Goal: Information Seeking & Learning: Learn about a topic

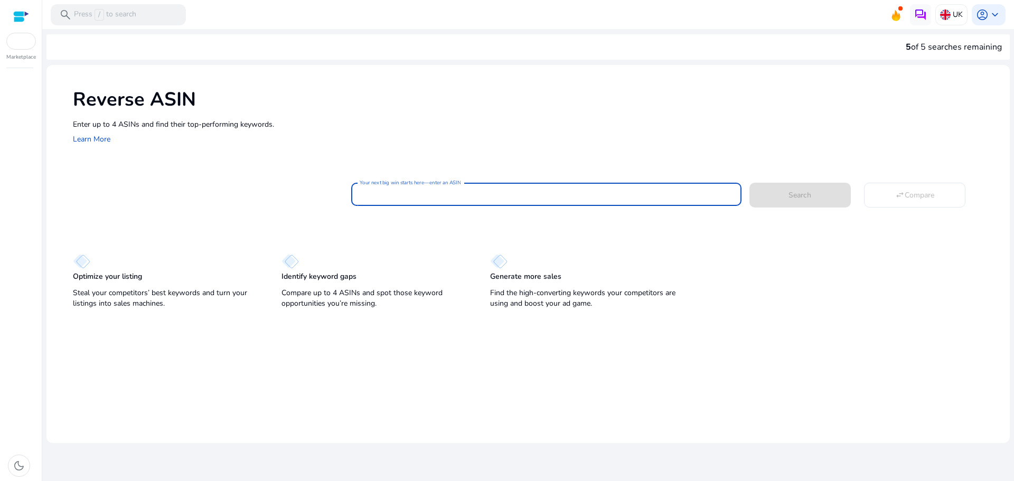
click at [439, 196] on input "Your next big win starts here—enter an ASIN" at bounding box center [546, 195] width 373 height 12
paste input "**********"
click at [749, 183] on button "Search" at bounding box center [799, 195] width 101 height 24
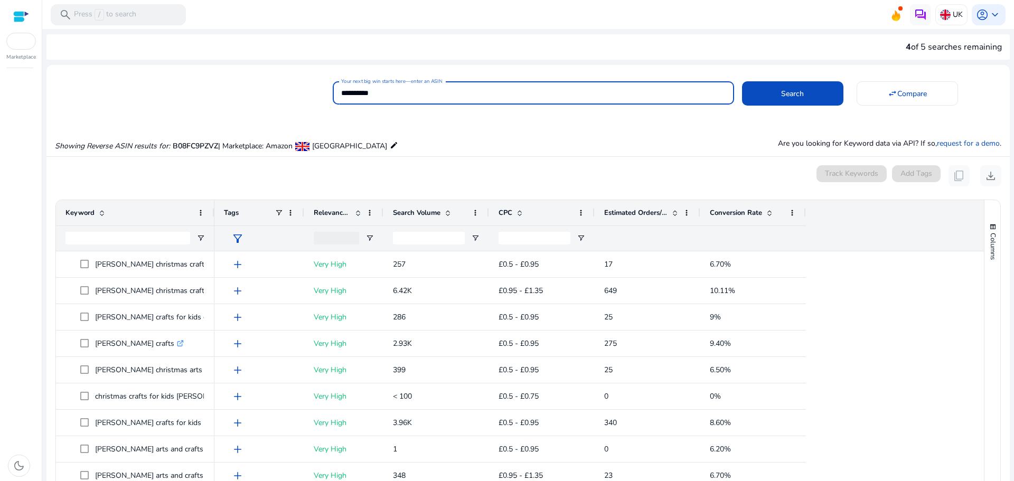
scroll to position [113, 0]
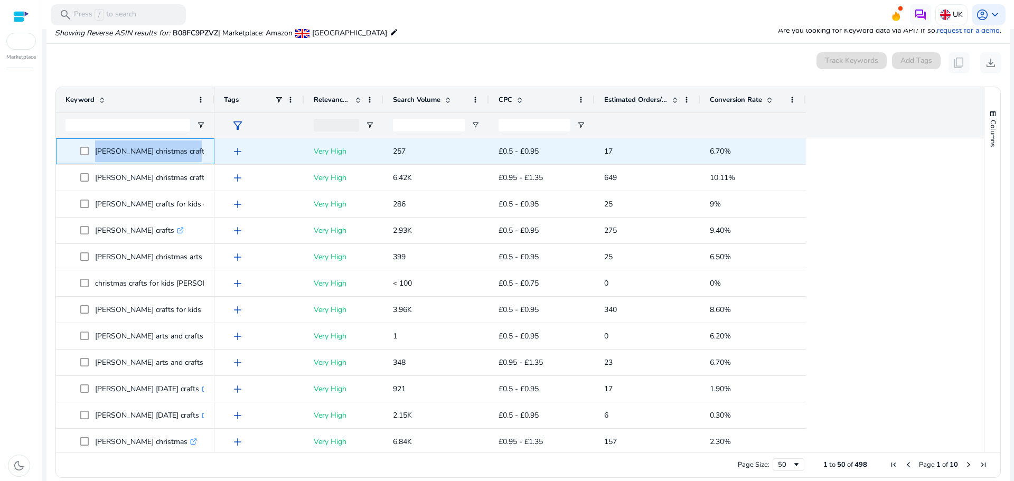
drag, startPoint x: 93, startPoint y: 153, endPoint x: 183, endPoint y: 151, distance: 89.3
click at [183, 151] on span "[PERSON_NAME] christmas crafts .st0{fill:#2c8af8}" at bounding box center [142, 151] width 125 height 22
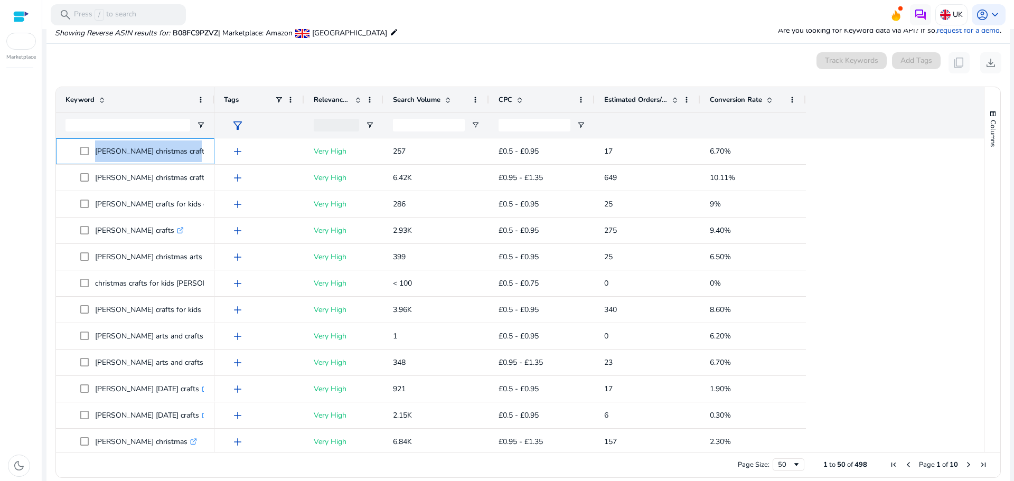
copy span "[PERSON_NAME] christmas crafts"
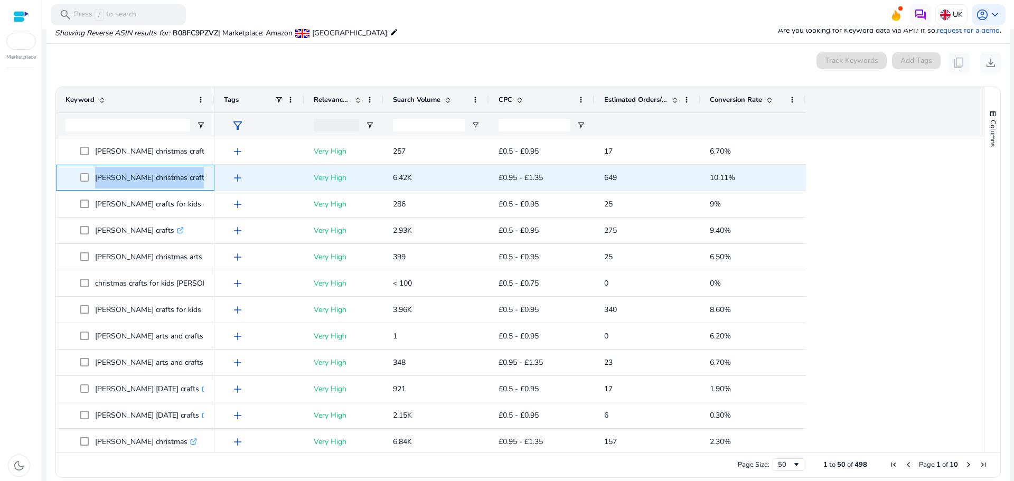
drag, startPoint x: 95, startPoint y: 176, endPoint x: 206, endPoint y: 177, distance: 111.5
click at [206, 177] on div "[PERSON_NAME] christmas crafts for kids .st0{fill:#2c8af8}" at bounding box center [135, 178] width 158 height 26
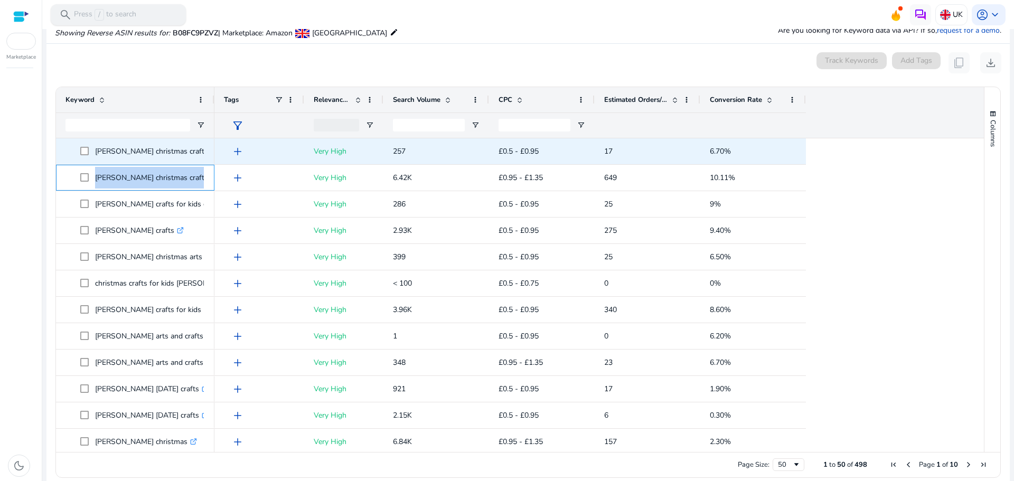
copy span "[PERSON_NAME] christmas crafts for kids .st0{fill:#2c8af8}"
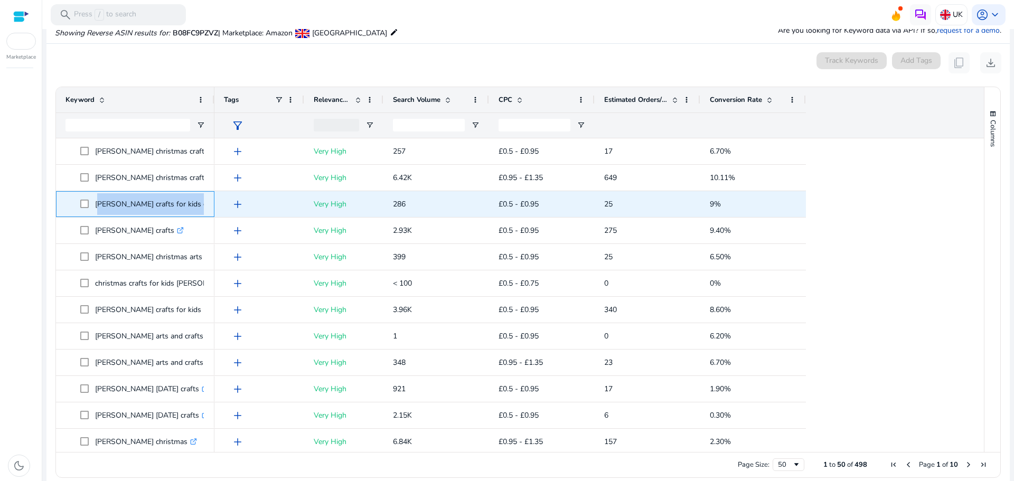
drag, startPoint x: 97, startPoint y: 204, endPoint x: 209, endPoint y: 206, distance: 112.0
click at [209, 206] on div "[PERSON_NAME] crafts for kids christmas .st0{fill:#2c8af8}" at bounding box center [135, 204] width 158 height 26
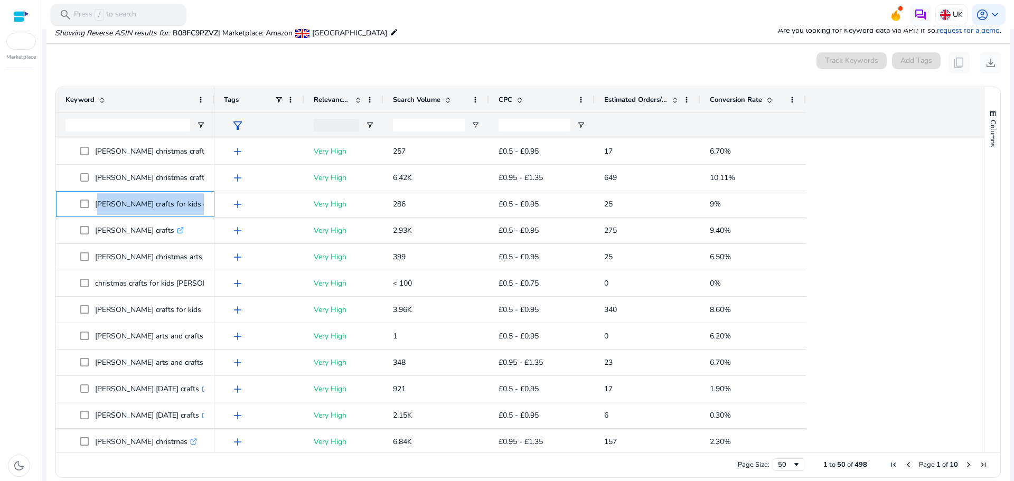
copy span "[PERSON_NAME] crafts for kids christmas .st0{fill:#2c8af8}"
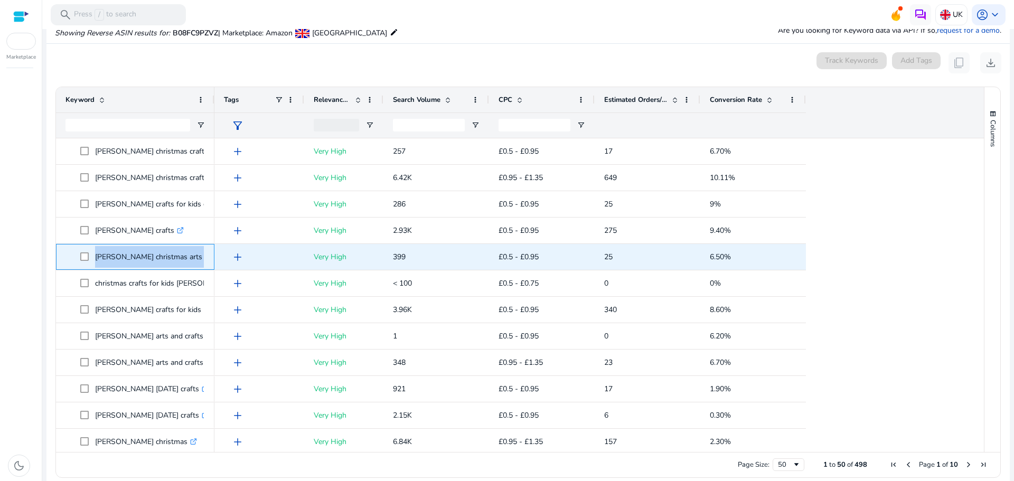
drag, startPoint x: 95, startPoint y: 258, endPoint x: 212, endPoint y: 248, distance: 118.2
click at [212, 248] on div "[PERSON_NAME] christmas arts and crafts for kids .st0{fill:#2c8af8}" at bounding box center [135, 257] width 158 height 26
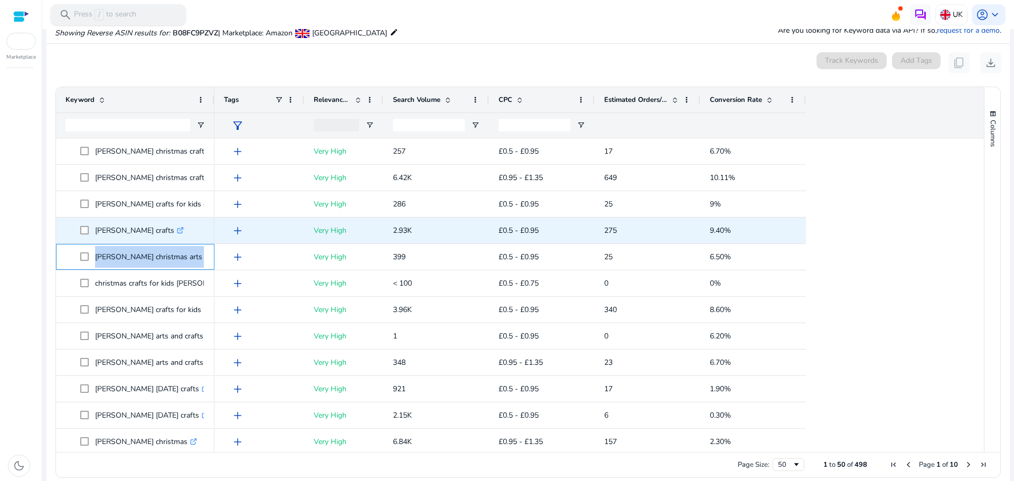
copy span "[PERSON_NAME] christmas arts and crafts for kids .st0{fill:#2c8af8}"
click at [100, 227] on p "[PERSON_NAME] crafts .st0{fill:#2c8af8}" at bounding box center [139, 231] width 89 height 22
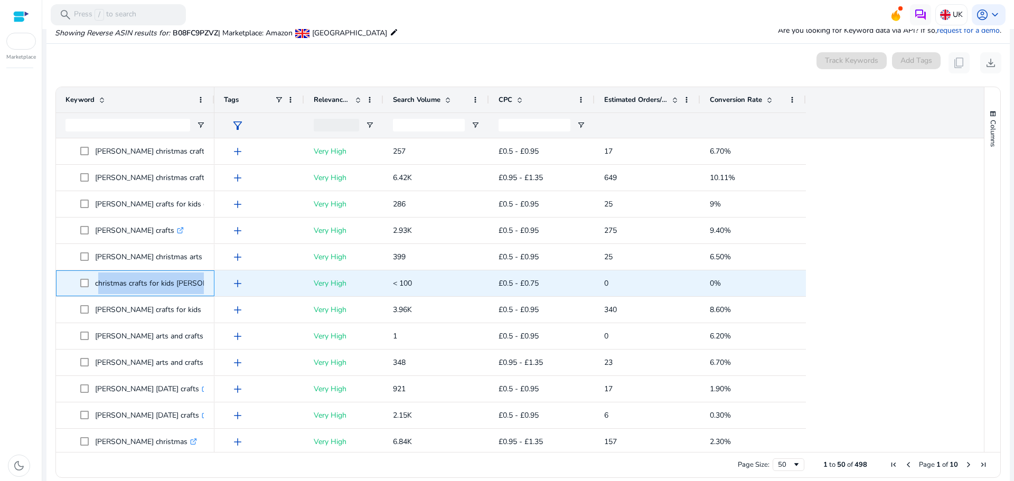
drag, startPoint x: 95, startPoint y: 284, endPoint x: 212, endPoint y: 284, distance: 116.7
click at [212, 284] on div "christmas crafts for kids [PERSON_NAME] .st0{fill:#2c8af8}" at bounding box center [135, 283] width 158 height 26
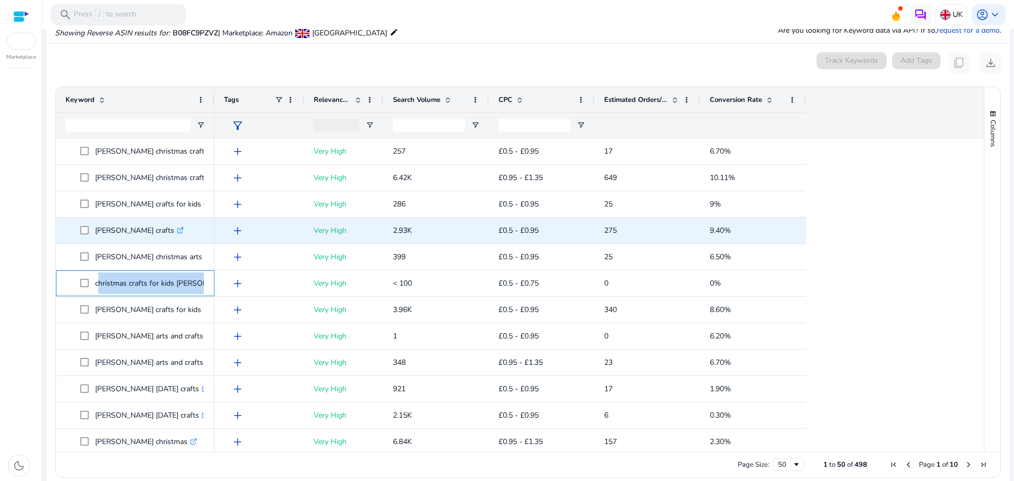
copy span "christmas crafts for kids [PERSON_NAME] .st0{fill:#2c8af8}"
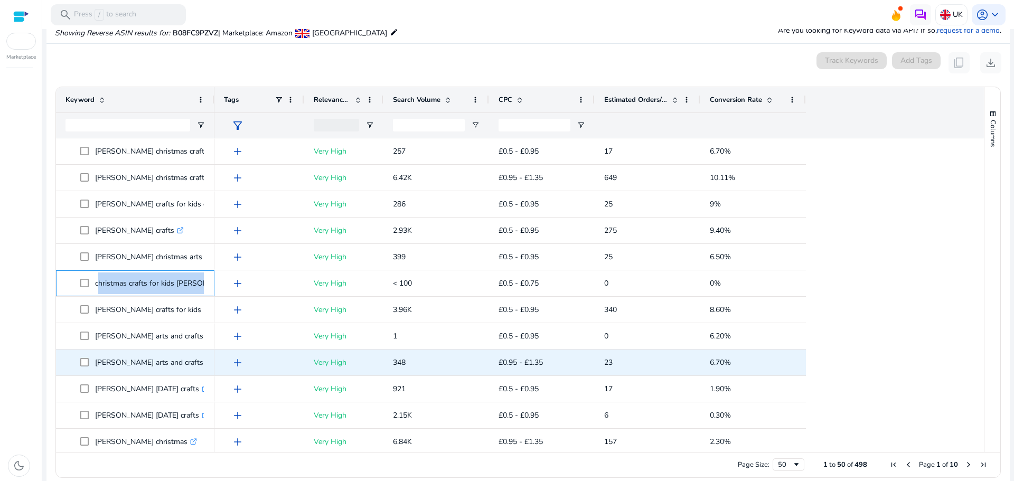
scroll to position [53, 0]
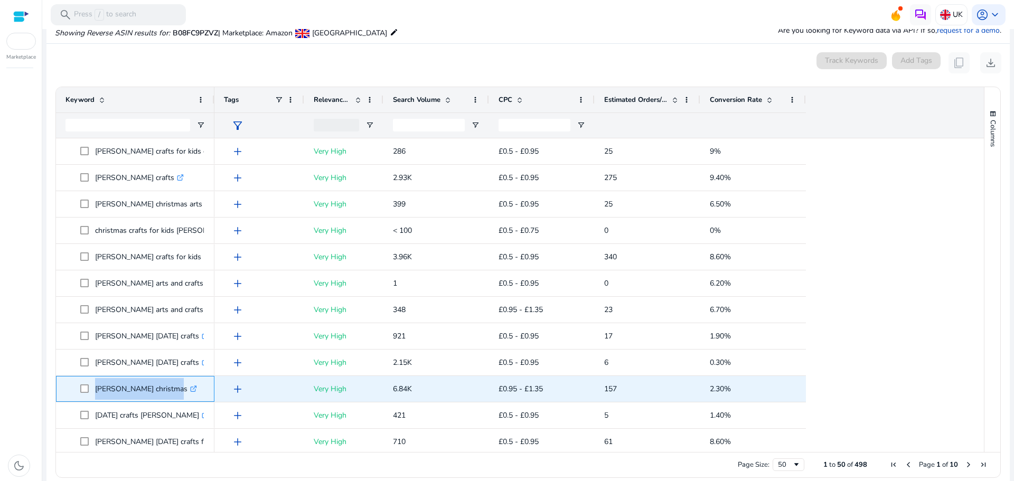
drag, startPoint x: 95, startPoint y: 389, endPoint x: 164, endPoint y: 390, distance: 69.7
click at [164, 390] on span "[PERSON_NAME] christmas .st0{fill:#2c8af8}" at bounding box center [142, 389] width 125 height 22
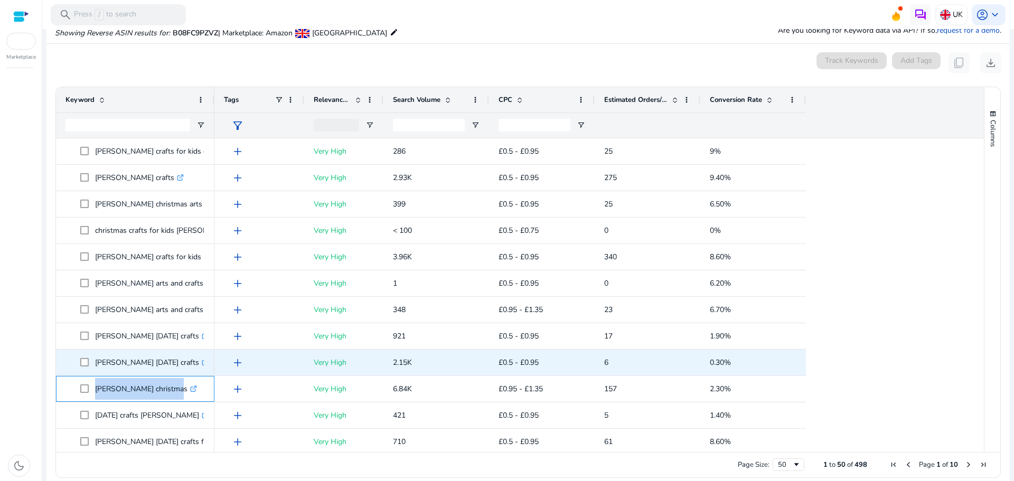
copy span "[PERSON_NAME] christmas"
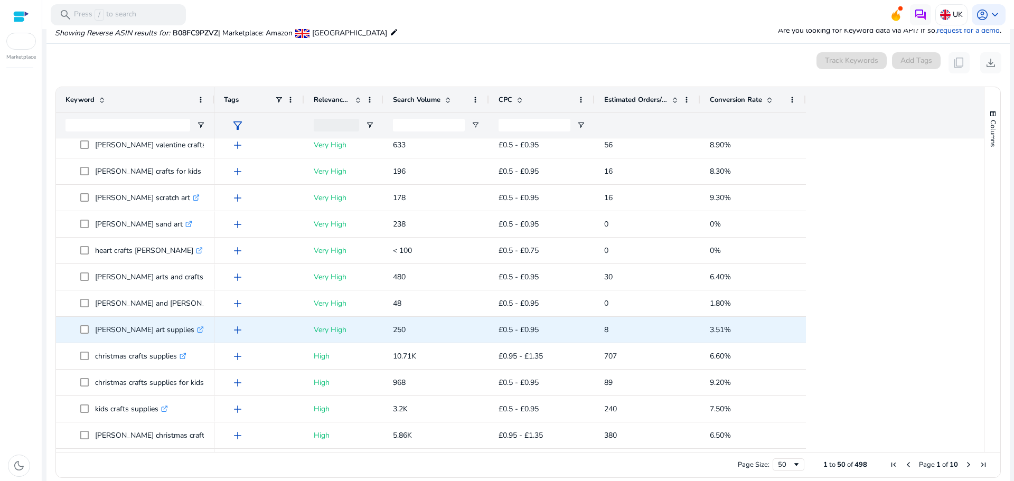
scroll to position [475, 0]
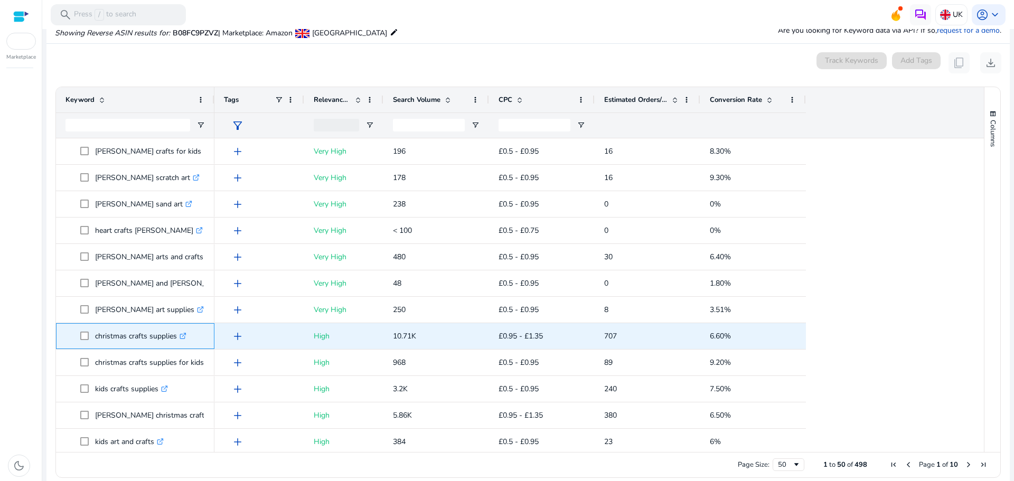
drag, startPoint x: 96, startPoint y: 334, endPoint x: 177, endPoint y: 344, distance: 82.5
click at [177, 344] on p "christmas crafts supplies .st0{fill:#2c8af8}" at bounding box center [140, 336] width 91 height 22
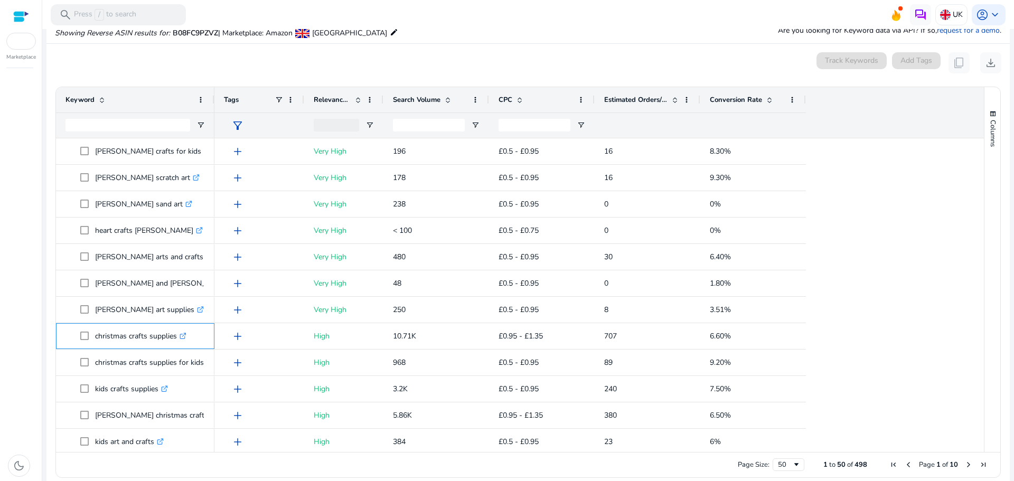
copy p "christmas crafts supplies"
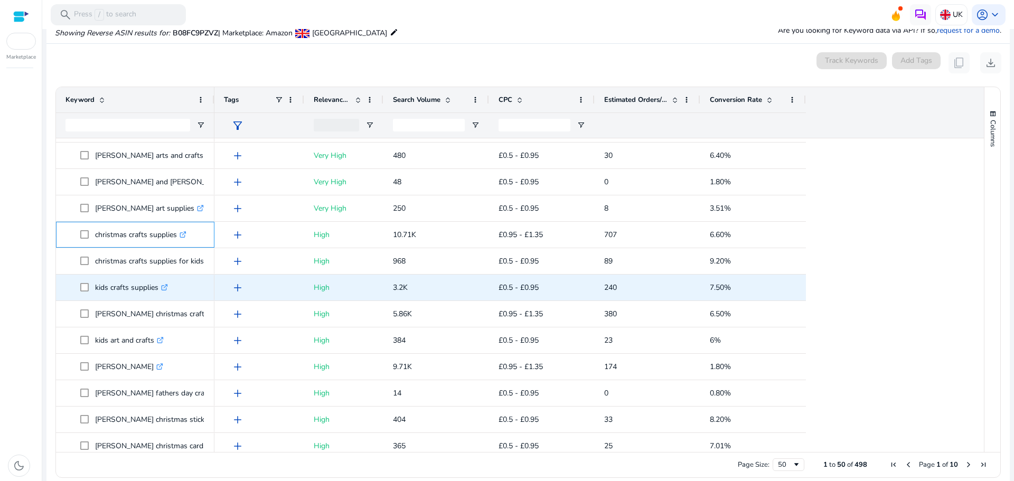
scroll to position [581, 0]
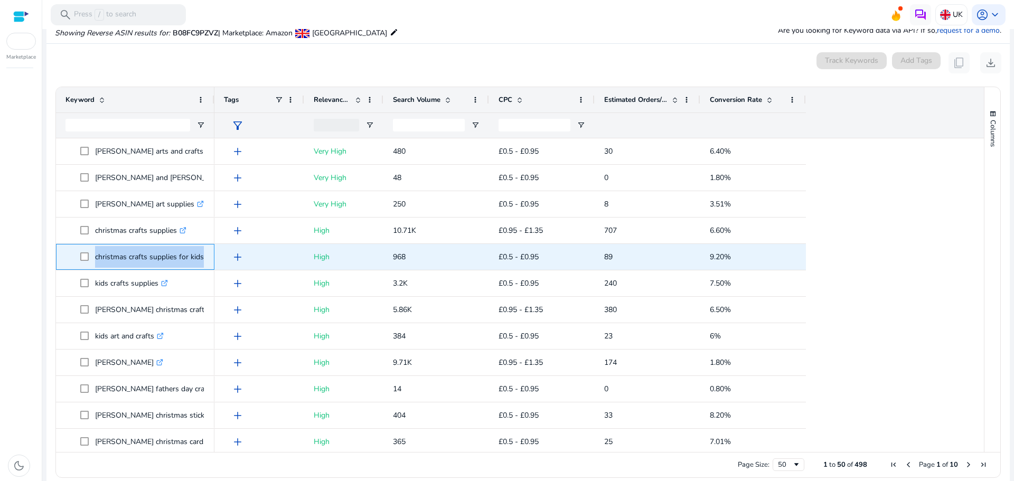
drag, startPoint x: 94, startPoint y: 251, endPoint x: 210, endPoint y: 259, distance: 116.5
click at [210, 259] on div "christmas crafts supplies for kids .st0{fill:#2c8af8}" at bounding box center [135, 257] width 158 height 26
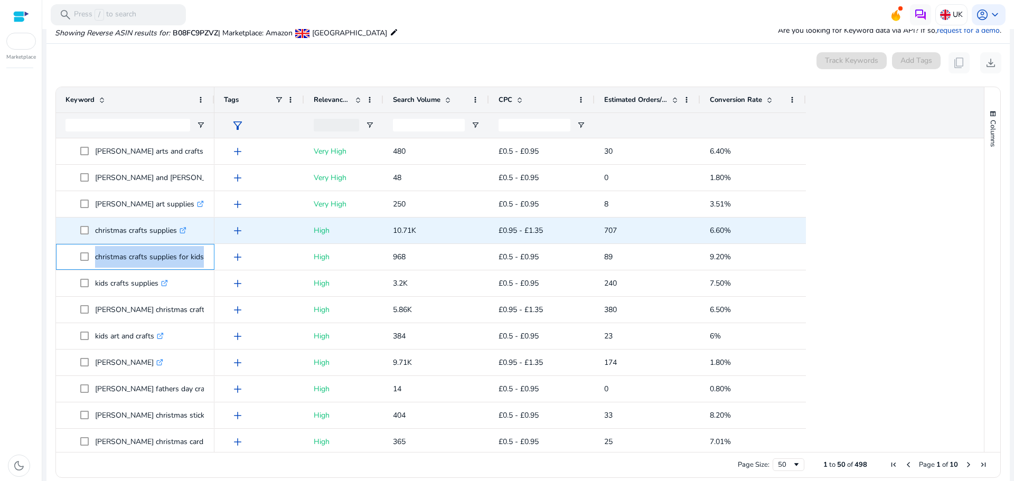
copy span "christmas crafts supplies for kids .st0{fill:#2c8af8}"
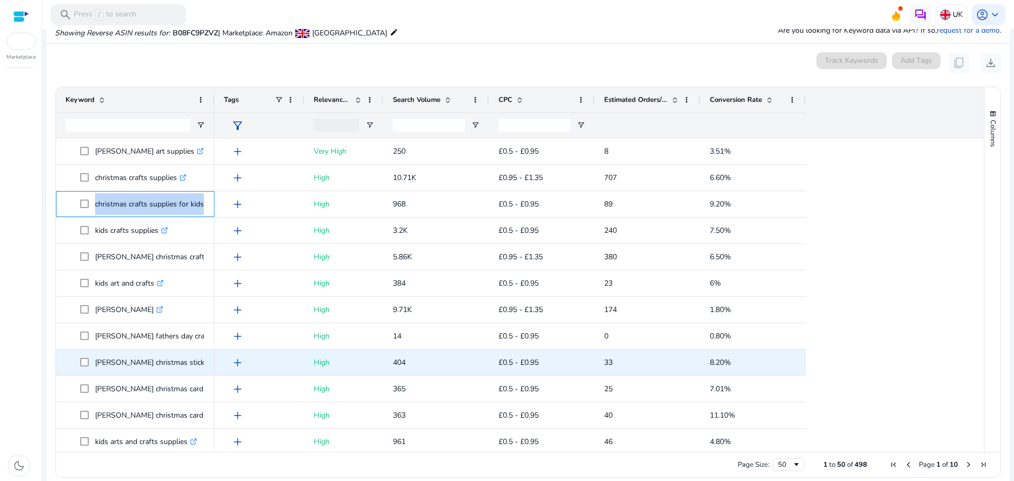
scroll to position [0, 0]
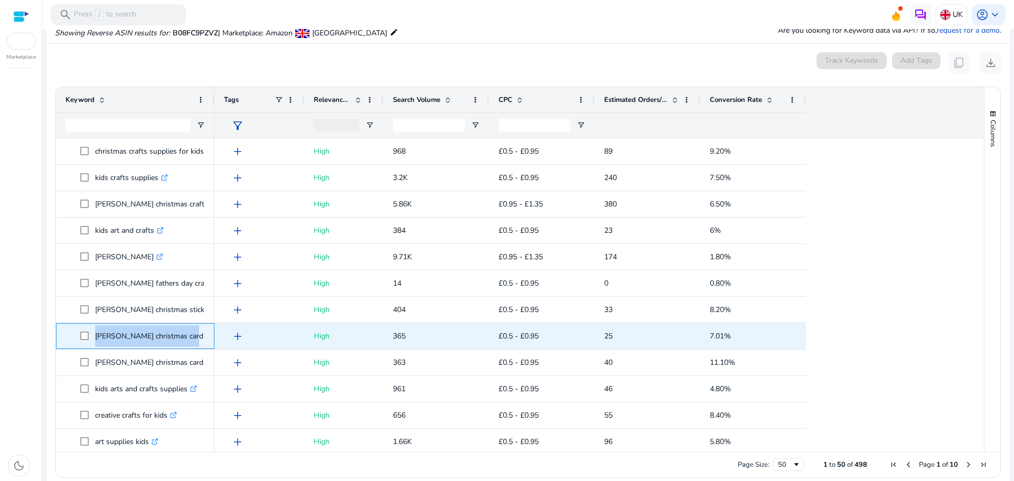
drag, startPoint x: 90, startPoint y: 333, endPoint x: 183, endPoint y: 332, distance: 93.5
click at [183, 332] on span "[PERSON_NAME] christmas cards .st0{fill:#2c8af8}" at bounding box center [142, 336] width 125 height 22
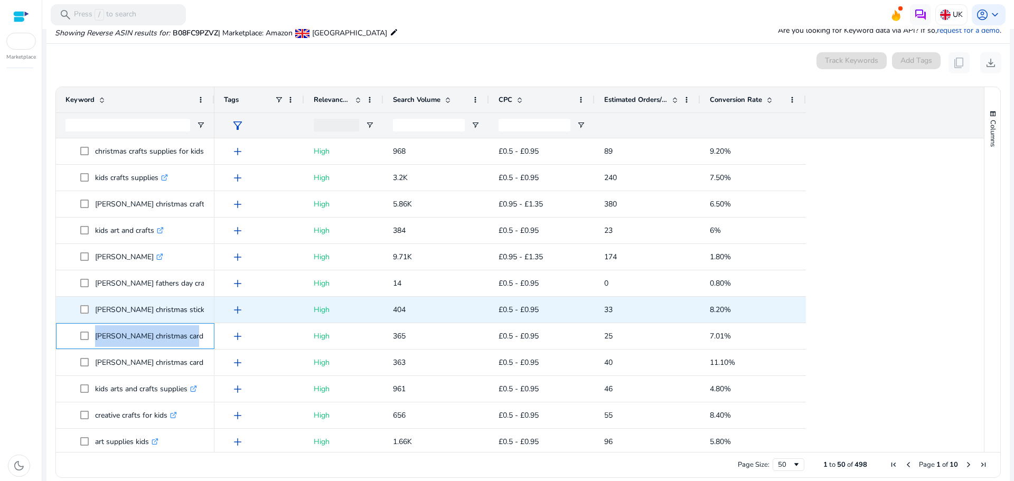
copy span "[PERSON_NAME] christmas cards"
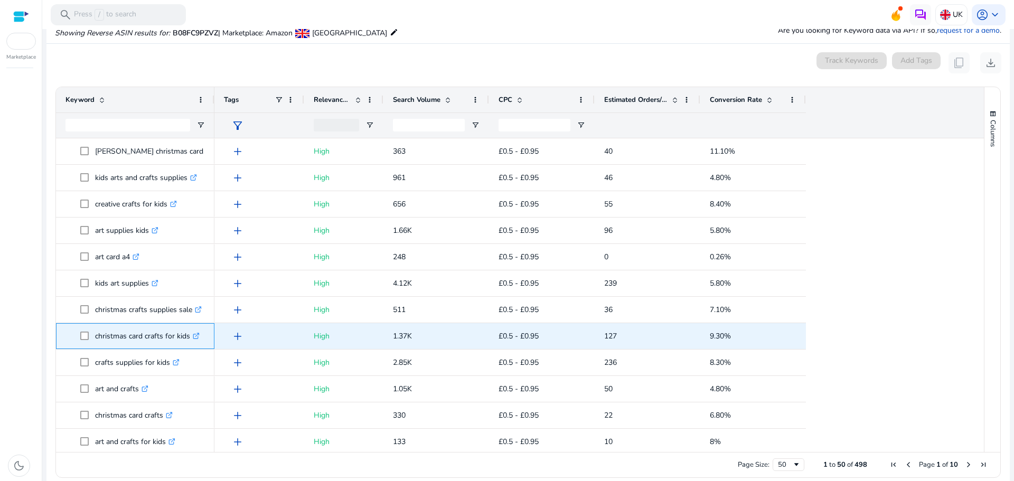
drag, startPoint x: 96, startPoint y: 339, endPoint x: 190, endPoint y: 341, distance: 94.0
click at [190, 341] on p "christmas card crafts for kids .st0{fill:#2c8af8}" at bounding box center [147, 336] width 105 height 22
copy p "christmas card crafts for kids"
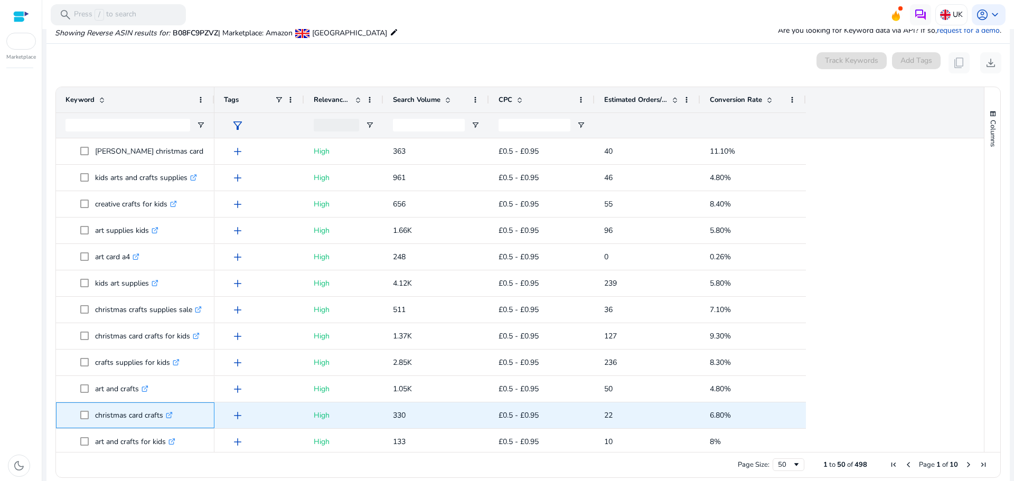
drag, startPoint x: 94, startPoint y: 415, endPoint x: 162, endPoint y: 415, distance: 68.1
click at [162, 415] on span "christmas card crafts .st0{fill:#2c8af8}" at bounding box center [142, 416] width 125 height 22
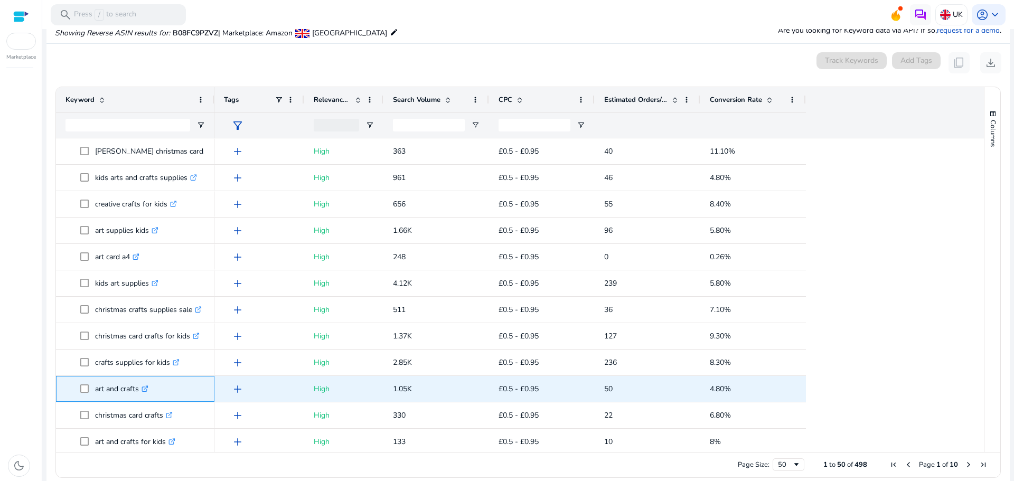
drag, startPoint x: 110, startPoint y: 388, endPoint x: 140, endPoint y: 399, distance: 32.1
click at [140, 399] on span "art and crafts .st0{fill:#2c8af8}" at bounding box center [142, 389] width 125 height 22
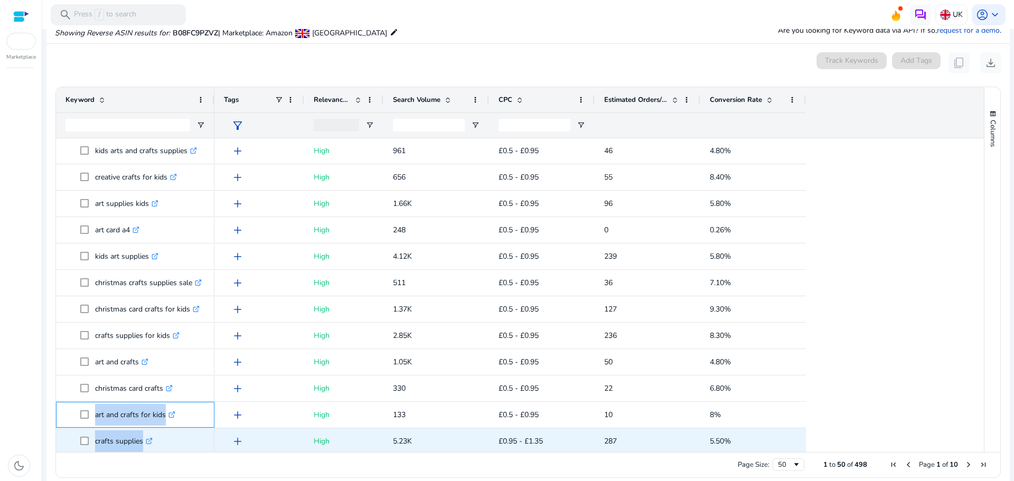
scroll to position [930, 0]
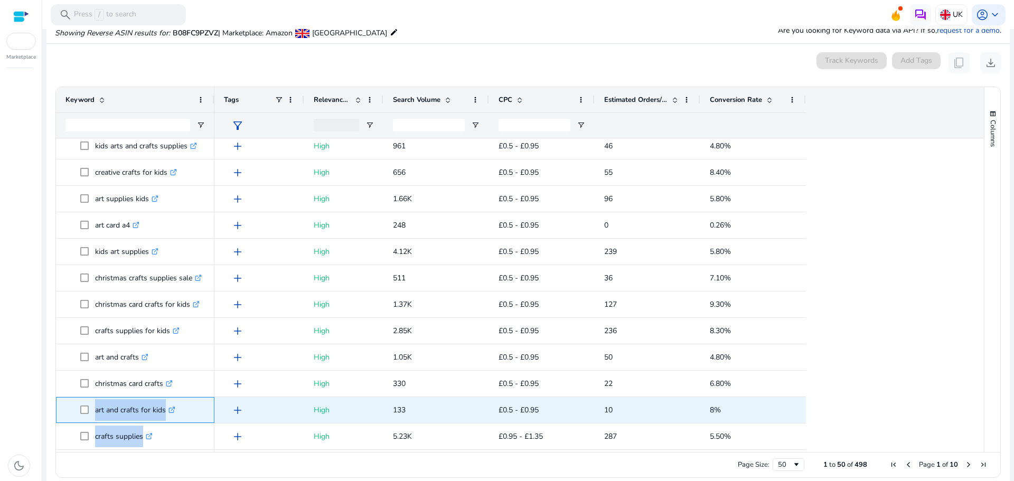
drag, startPoint x: 93, startPoint y: 441, endPoint x: 165, endPoint y: 409, distance: 78.0
click at [165, 409] on span "art and crafts for kids .st0{fill:#2c8af8}" at bounding box center [142, 410] width 125 height 22
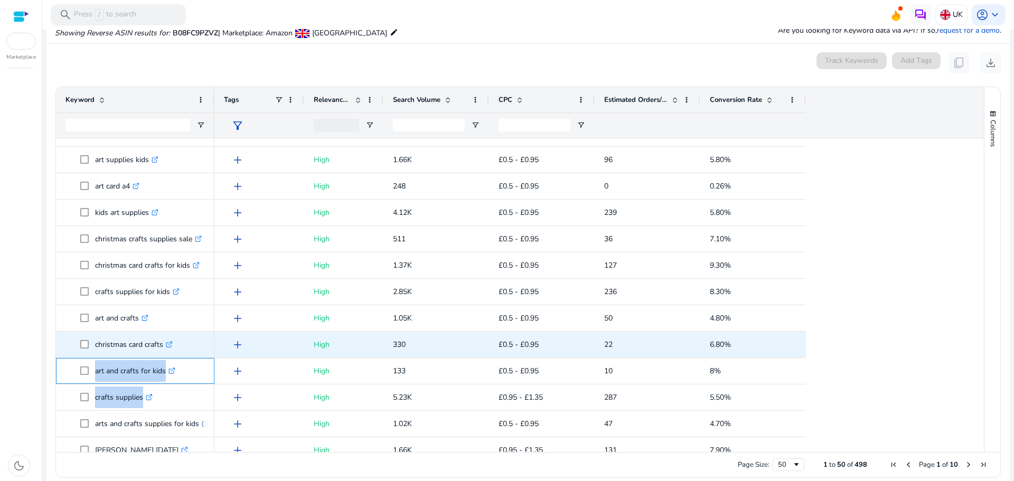
scroll to position [1007, 0]
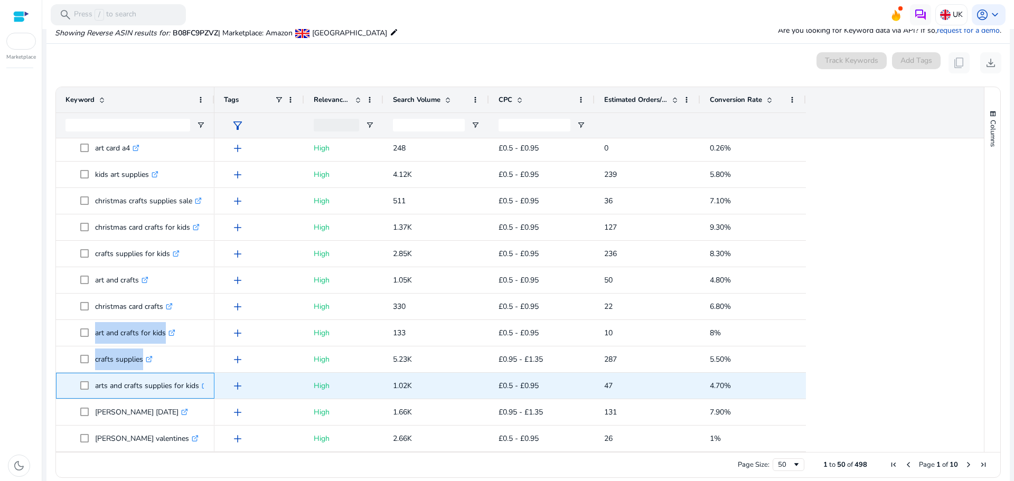
drag, startPoint x: 93, startPoint y: 386, endPoint x: 199, endPoint y: 390, distance: 105.7
click at [199, 390] on span "arts and crafts supplies for kids .st0{fill:#2c8af8}" at bounding box center [142, 386] width 125 height 22
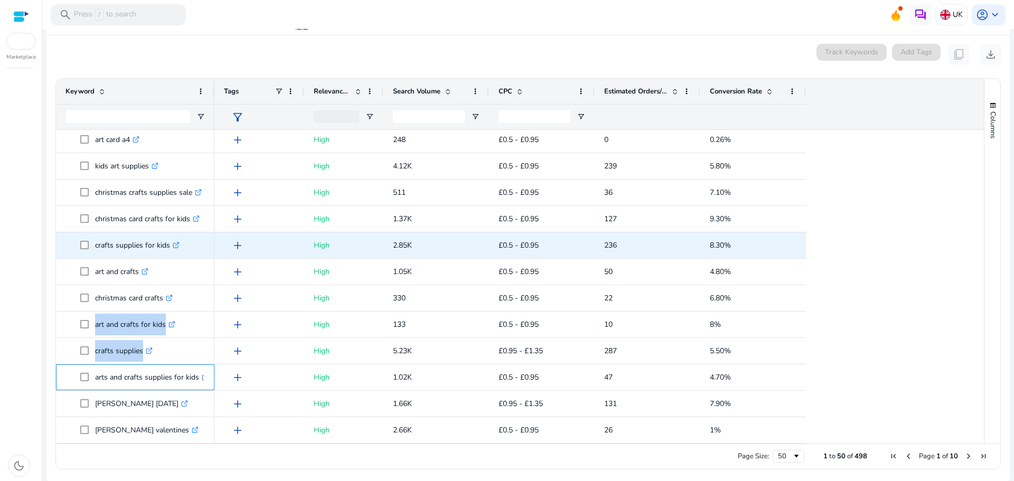
scroll to position [124, 0]
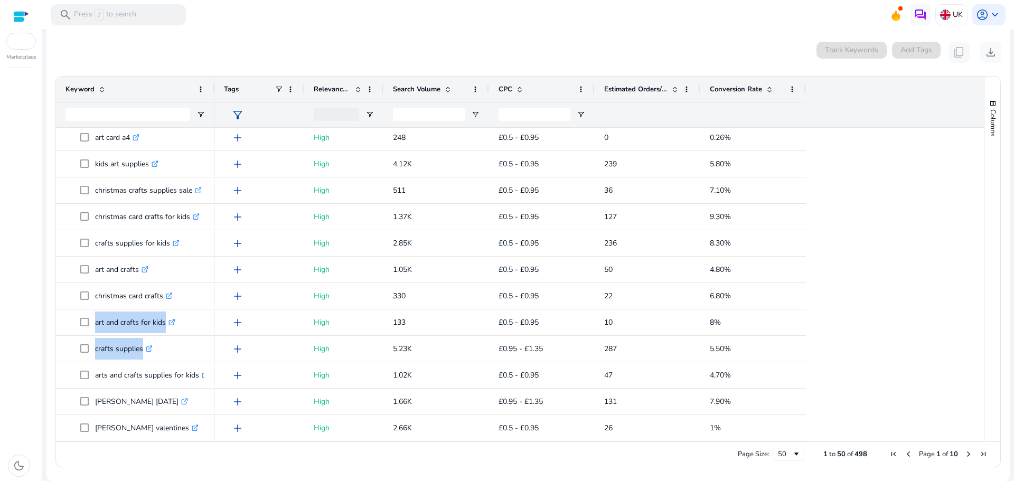
click at [965, 455] on span "Next Page" at bounding box center [968, 454] width 8 height 8
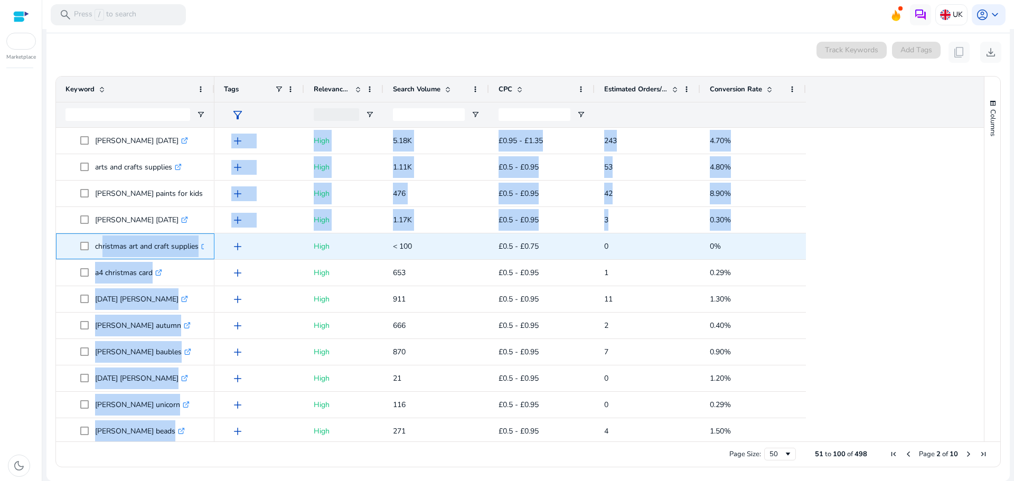
drag, startPoint x: 98, startPoint y: 248, endPoint x: 226, endPoint y: 250, distance: 128.4
click at [226, 250] on div "[PERSON_NAME] [DATE] .st0{fill:#2c8af8} arts and crafts supplies .st0{fill:#2c8…" at bounding box center [515, 285] width 918 height 314
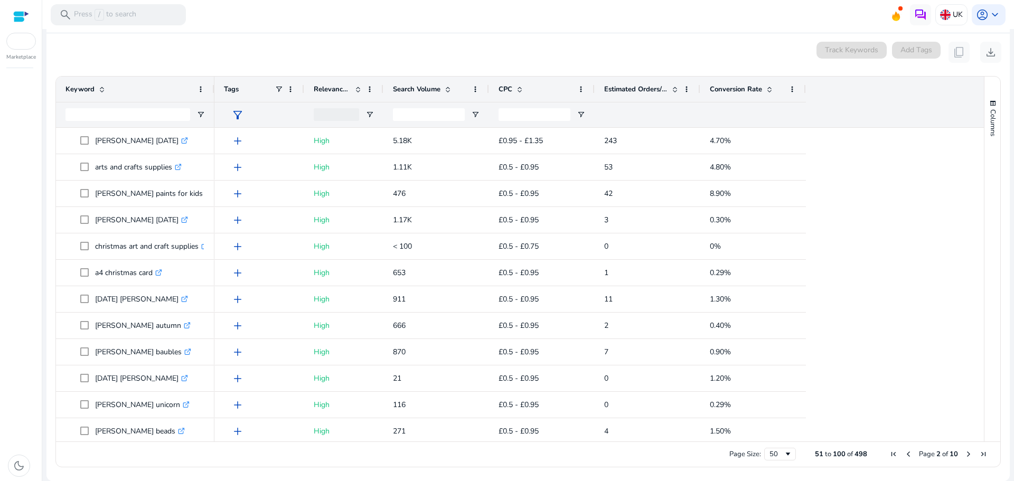
click at [37, 241] on div "dark_mode" at bounding box center [21, 277] width 42 height 407
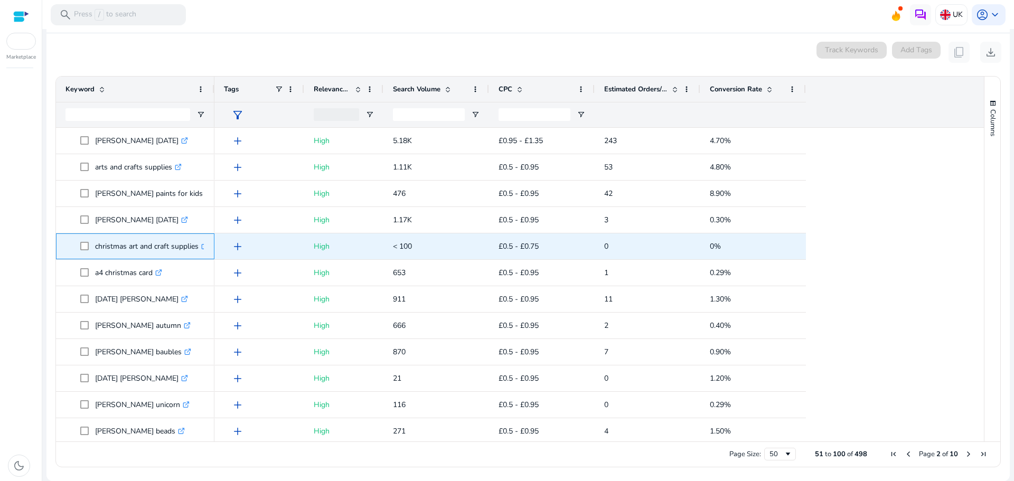
drag, startPoint x: 92, startPoint y: 242, endPoint x: 198, endPoint y: 242, distance: 105.1
click at [198, 242] on span "christmas art and craft supplies .st0{fill:#2c8af8}" at bounding box center [142, 247] width 125 height 22
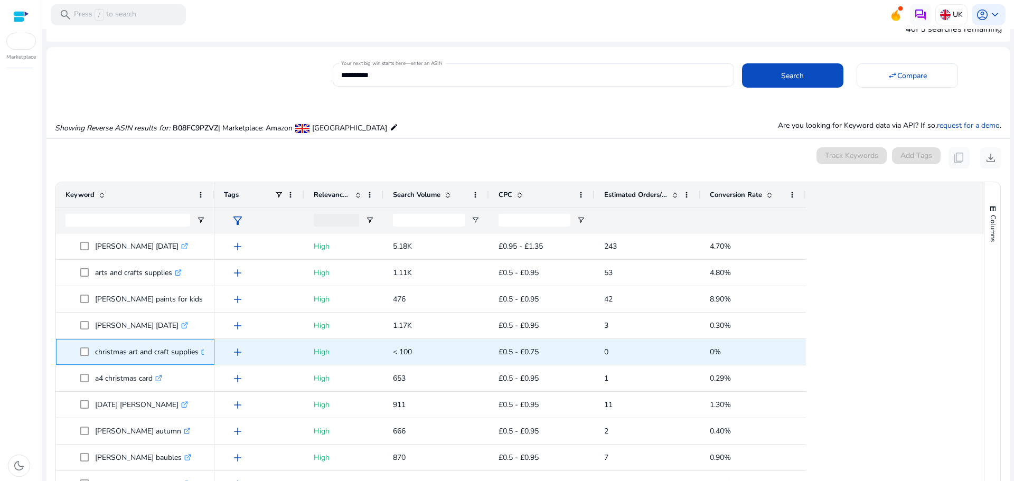
scroll to position [30, 0]
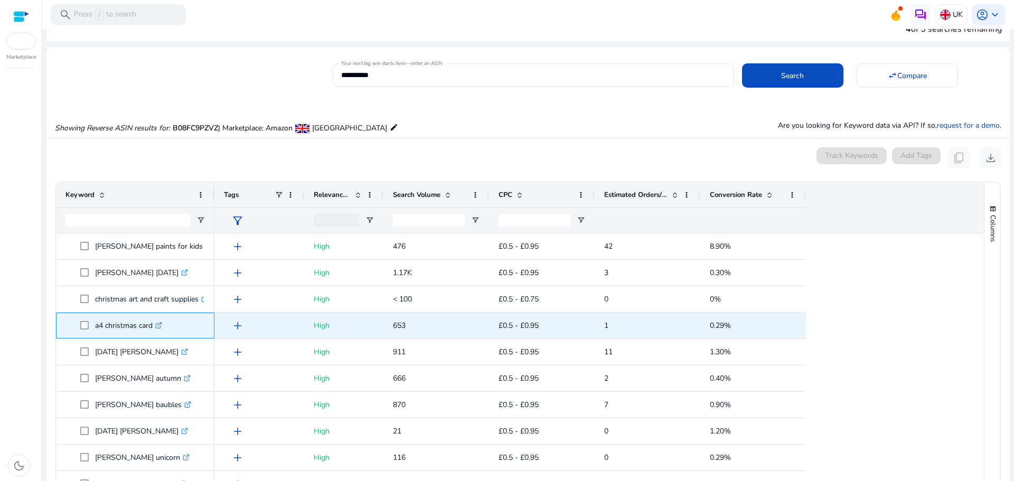
drag, startPoint x: 95, startPoint y: 324, endPoint x: 152, endPoint y: 330, distance: 57.9
click at [152, 330] on span "a4 christmas card .st0{fill:#2c8af8}" at bounding box center [142, 326] width 125 height 22
drag, startPoint x: 95, startPoint y: 326, endPoint x: 192, endPoint y: 327, distance: 97.2
click at [192, 327] on span "art and craft supplies for kids .st0{fill:#2c8af8}" at bounding box center [142, 326] width 125 height 22
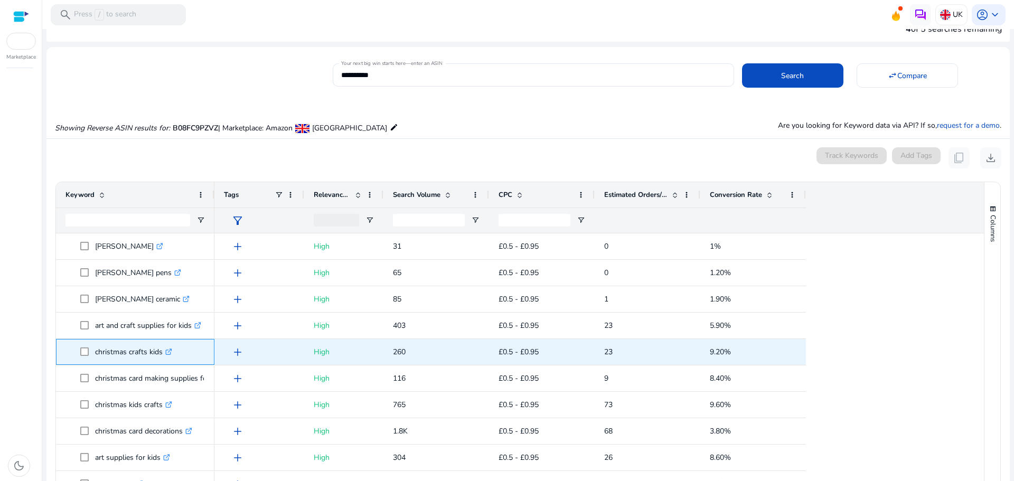
drag, startPoint x: 93, startPoint y: 351, endPoint x: 163, endPoint y: 359, distance: 69.6
click at [163, 359] on span "christmas crafts kids .st0{fill:#2c8af8}" at bounding box center [142, 352] width 125 height 22
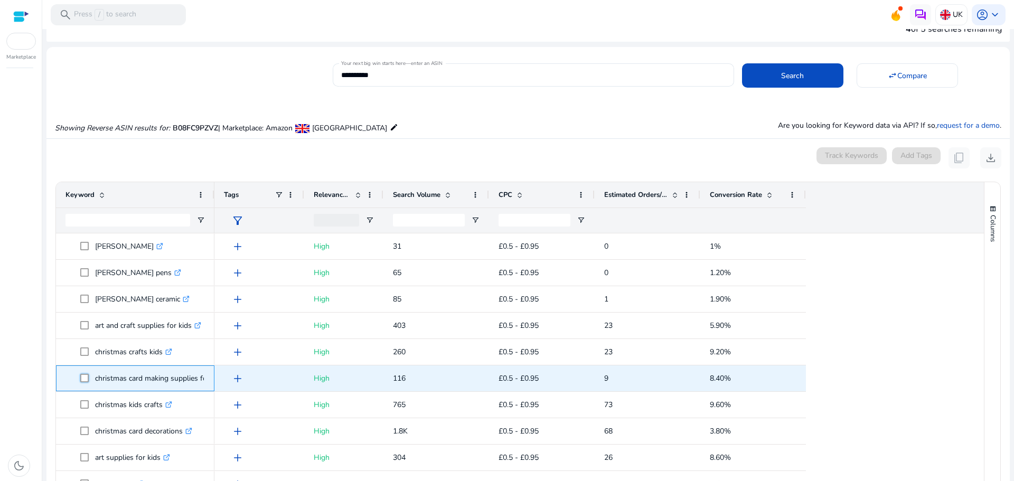
click at [189, 378] on span "christmas card making supplies for kids .st0{fill:#2c8af8}" at bounding box center [142, 379] width 125 height 22
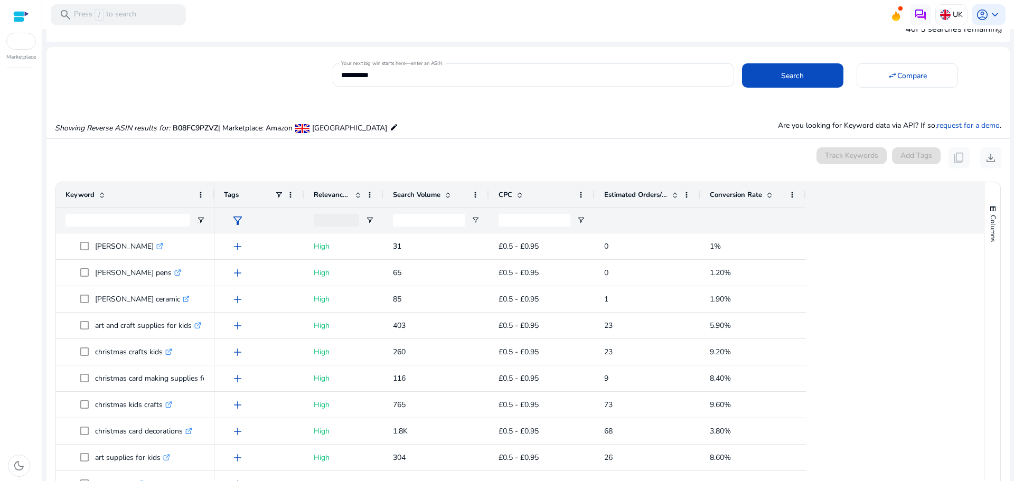
click at [20, 362] on div "dark_mode" at bounding box center [21, 277] width 42 height 407
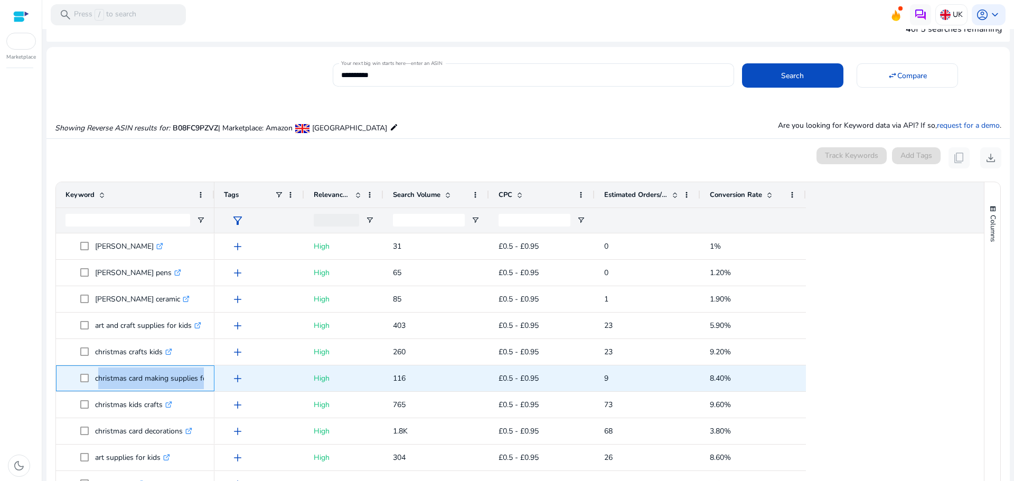
drag, startPoint x: 97, startPoint y: 374, endPoint x: 209, endPoint y: 368, distance: 112.1
click at [209, 368] on div "christmas card making supplies for kids .st0{fill:#2c8af8}" at bounding box center [135, 378] width 158 height 26
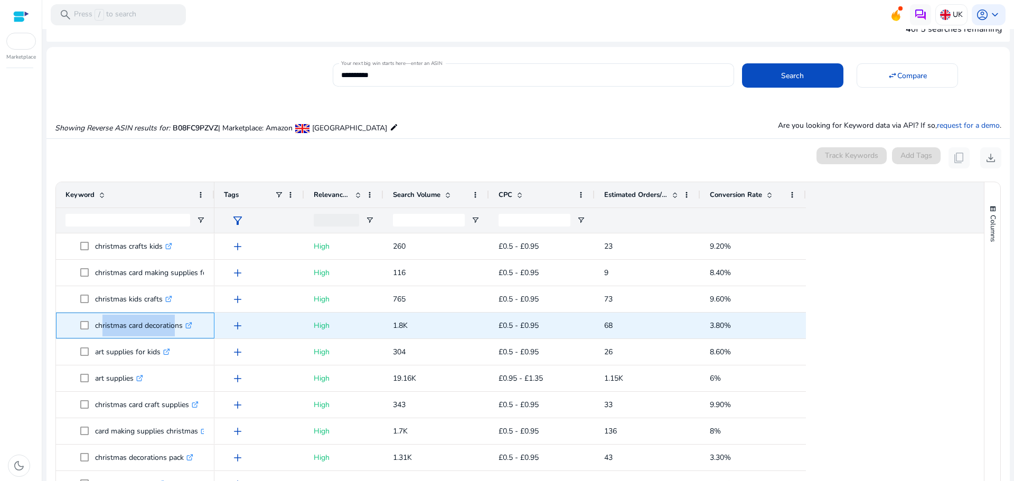
drag, startPoint x: 128, startPoint y: 326, endPoint x: 173, endPoint y: 324, distance: 44.9
click at [173, 324] on p "christmas card decorations .st0{fill:#2c8af8}" at bounding box center [143, 326] width 97 height 22
drag, startPoint x: 91, startPoint y: 321, endPoint x: 183, endPoint y: 325, distance: 92.5
click at [183, 325] on span "christmas card decorations .st0{fill:#2c8af8}" at bounding box center [142, 326] width 125 height 22
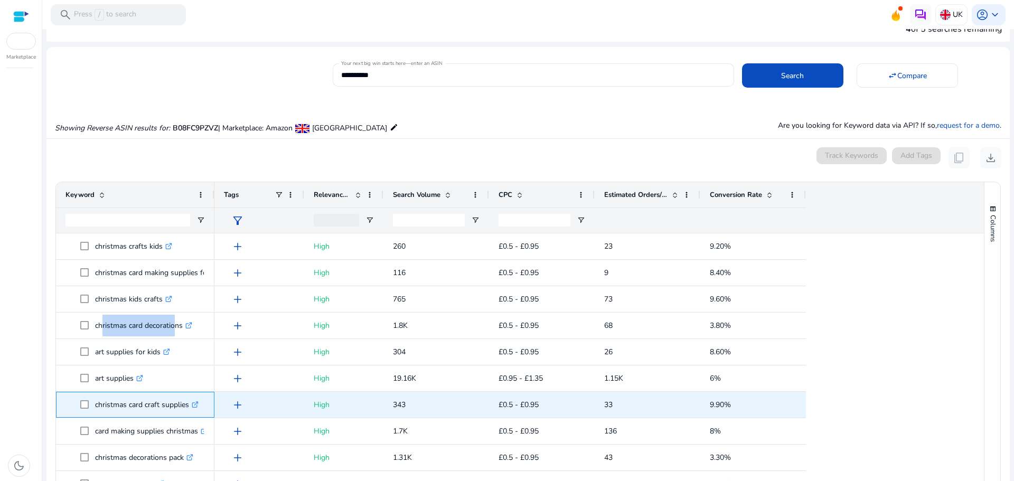
drag, startPoint x: 93, startPoint y: 405, endPoint x: 191, endPoint y: 400, distance: 97.8
click at [191, 400] on span "christmas card craft supplies .st0{fill:#2c8af8}" at bounding box center [142, 405] width 125 height 22
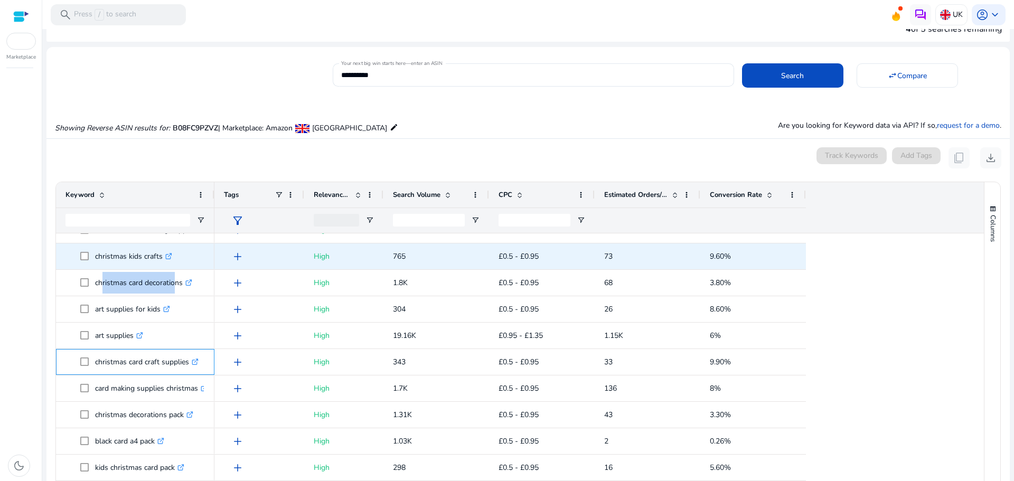
scroll to position [633, 0]
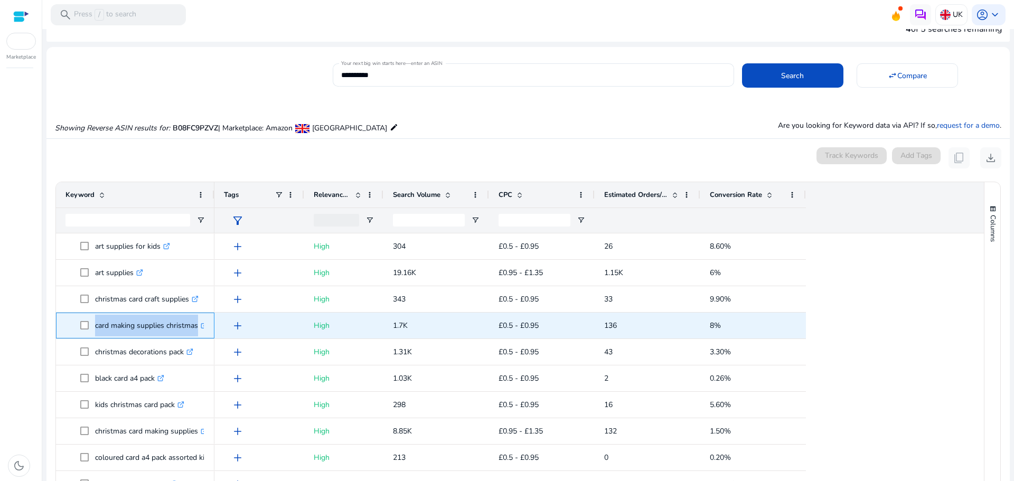
drag, startPoint x: 91, startPoint y: 326, endPoint x: 206, endPoint y: 332, distance: 115.3
click at [206, 332] on div "card making supplies christmas .st0{fill:#2c8af8}" at bounding box center [135, 326] width 158 height 26
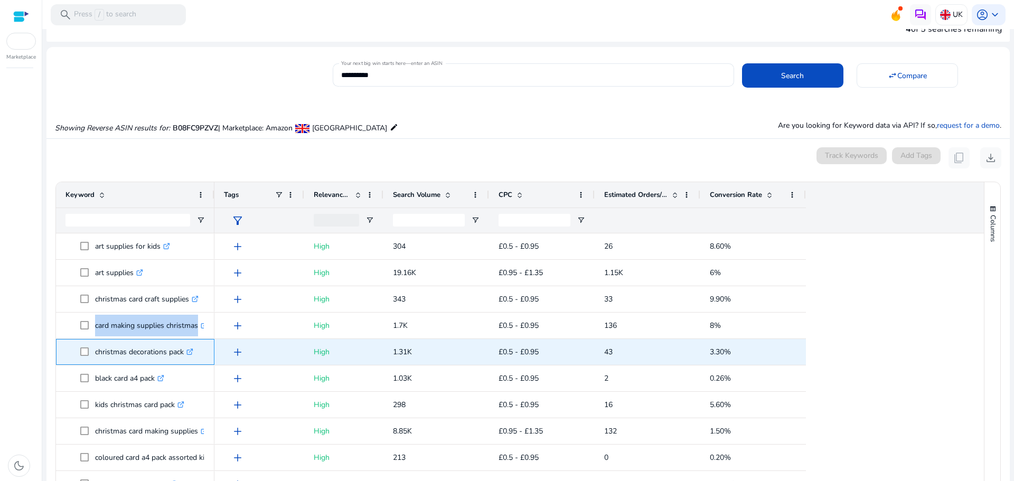
drag, startPoint x: 96, startPoint y: 356, endPoint x: 184, endPoint y: 353, distance: 88.2
click at [184, 353] on p "christmas decorations pack .st0{fill:#2c8af8}" at bounding box center [144, 352] width 98 height 22
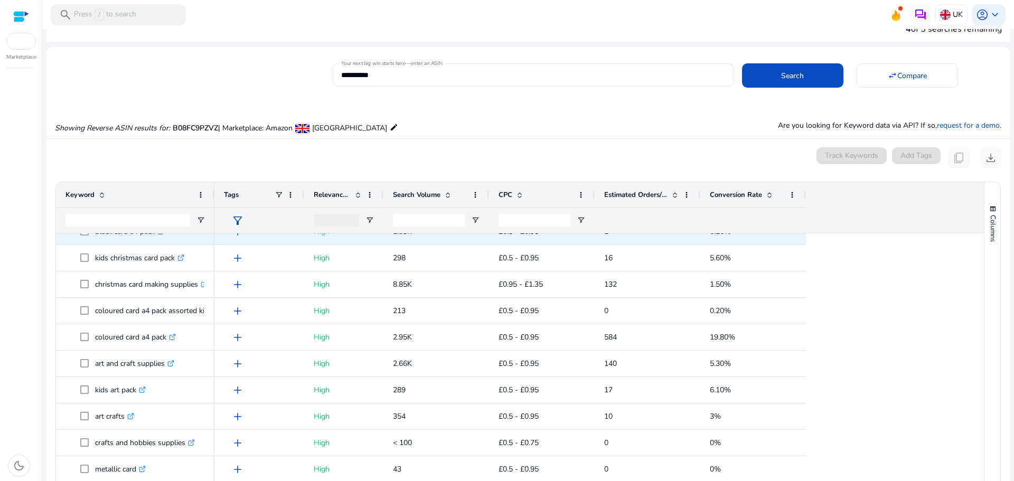
scroll to position [792, 0]
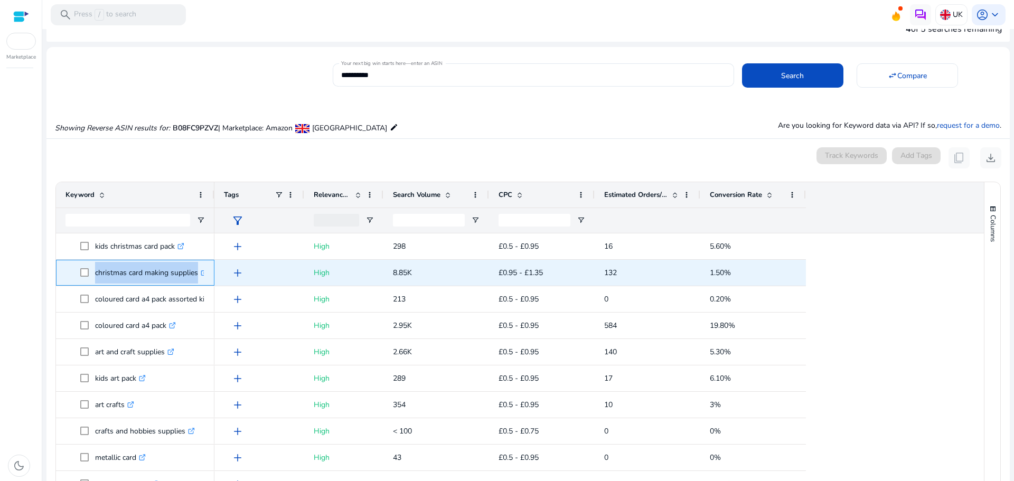
drag, startPoint x: 92, startPoint y: 273, endPoint x: 205, endPoint y: 273, distance: 113.0
click at [205, 273] on div "christmas card making supplies .st0{fill:#2c8af8}" at bounding box center [135, 273] width 158 height 26
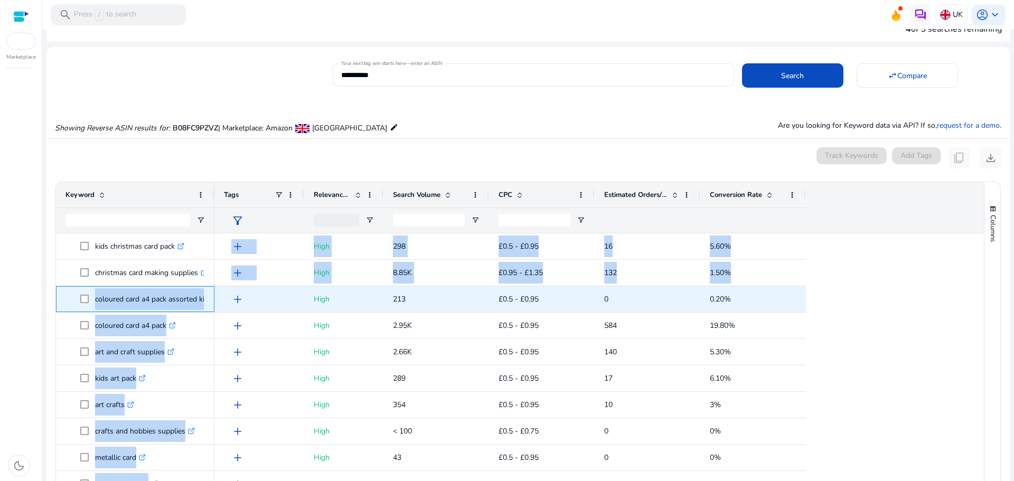
drag, startPoint x: 94, startPoint y: 297, endPoint x: 214, endPoint y: 295, distance: 120.4
click at [214, 295] on div "christmas crafts kids .st0{fill:#2c8af8} christmas card making supplies for kid…" at bounding box center [515, 390] width 918 height 314
click at [214, 295] on div "add" at bounding box center [259, 299] width 90 height 26
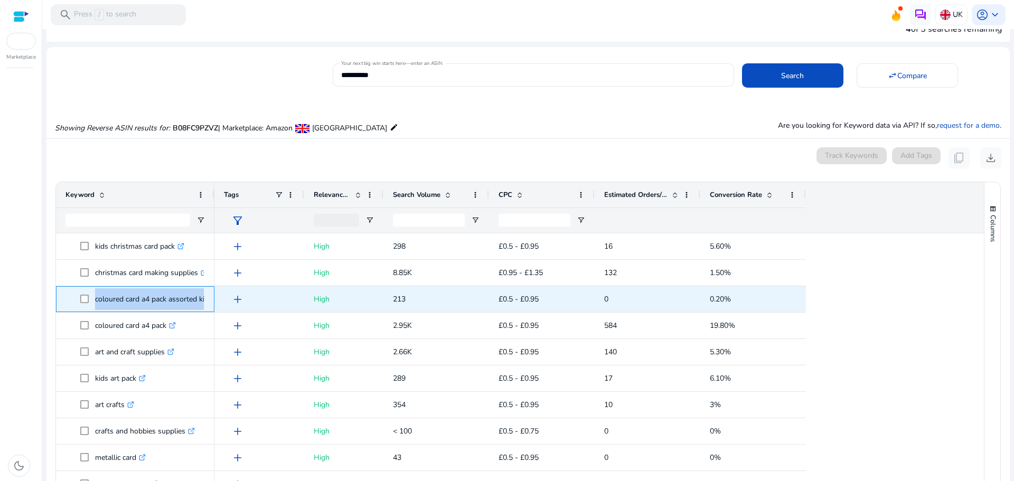
drag, startPoint x: 93, startPoint y: 299, endPoint x: 210, endPoint y: 301, distance: 116.7
click at [210, 301] on div "coloured card a4 pack assorted kids .st0{fill:#2c8af8}" at bounding box center [135, 299] width 158 height 26
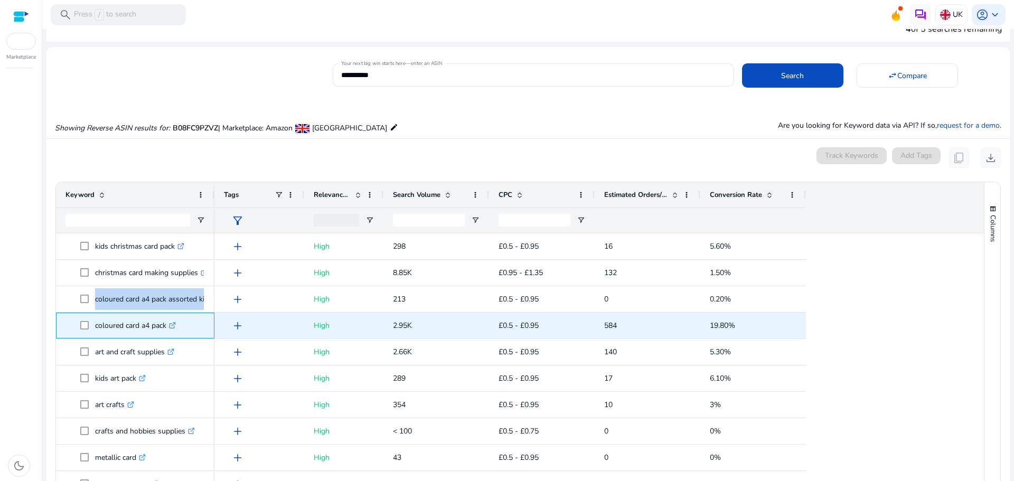
drag, startPoint x: 95, startPoint y: 326, endPoint x: 167, endPoint y: 325, distance: 72.4
click at [167, 325] on p "coloured card a4 pack .st0{fill:#2c8af8}" at bounding box center [135, 326] width 81 height 22
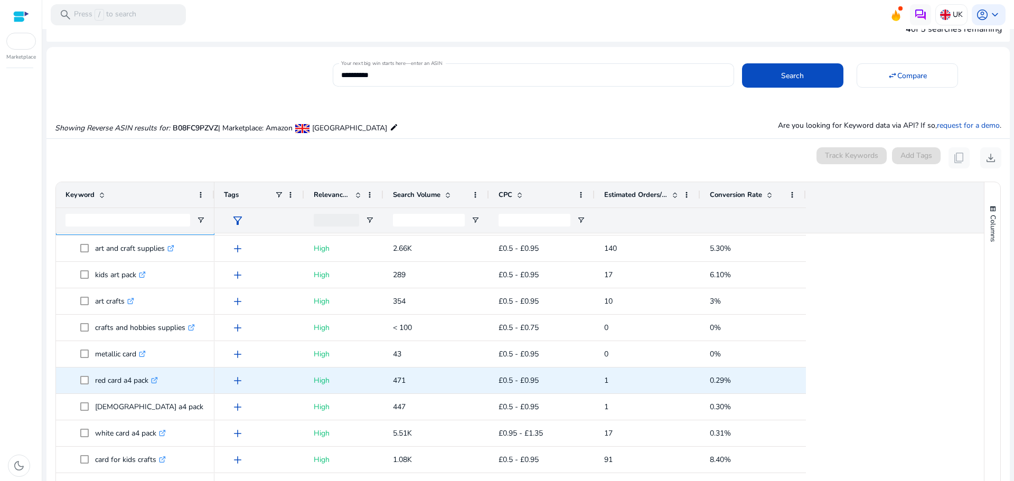
scroll to position [898, 0]
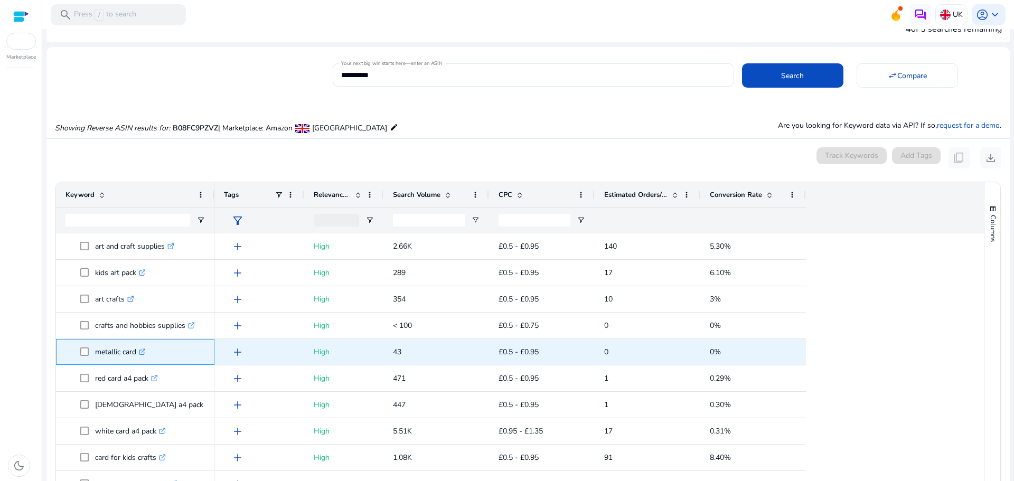
drag, startPoint x: 99, startPoint y: 353, endPoint x: 139, endPoint y: 354, distance: 40.1
click at [139, 354] on p "metallic card .st0{fill:#2c8af8}" at bounding box center [120, 352] width 51 height 22
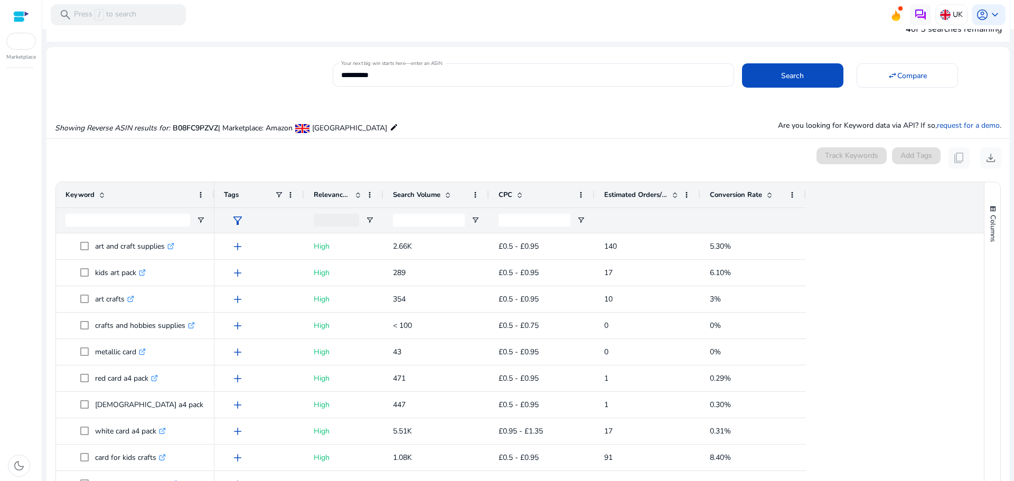
click at [12, 366] on div "dark_mode" at bounding box center [21, 277] width 42 height 407
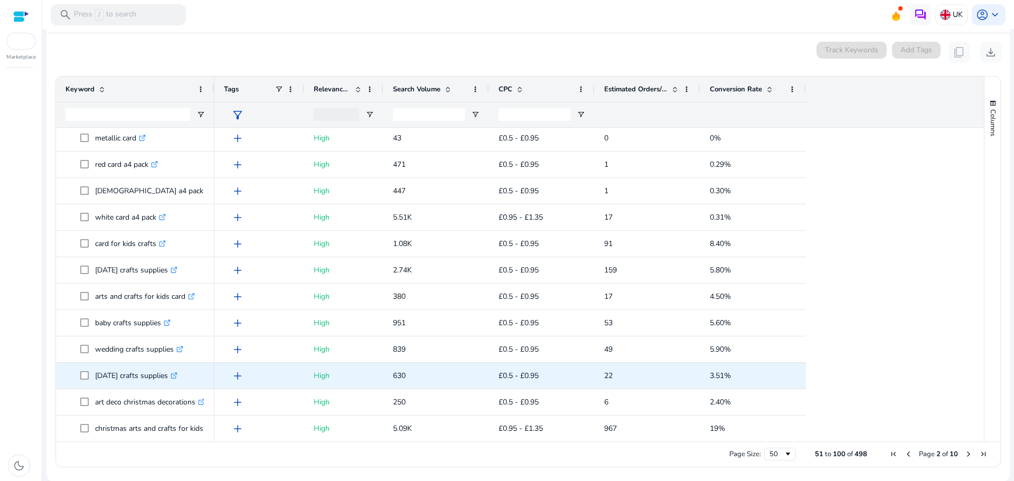
scroll to position [1007, 0]
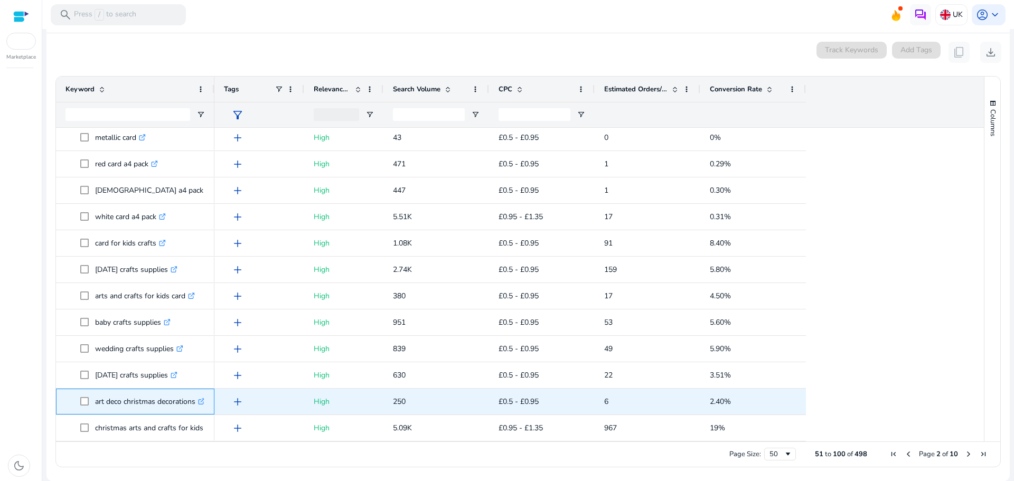
drag, startPoint x: 95, startPoint y: 400, endPoint x: 195, endPoint y: 399, distance: 100.4
click at [195, 399] on span "art deco christmas decorations .st0{fill:#2c8af8}" at bounding box center [142, 402] width 125 height 22
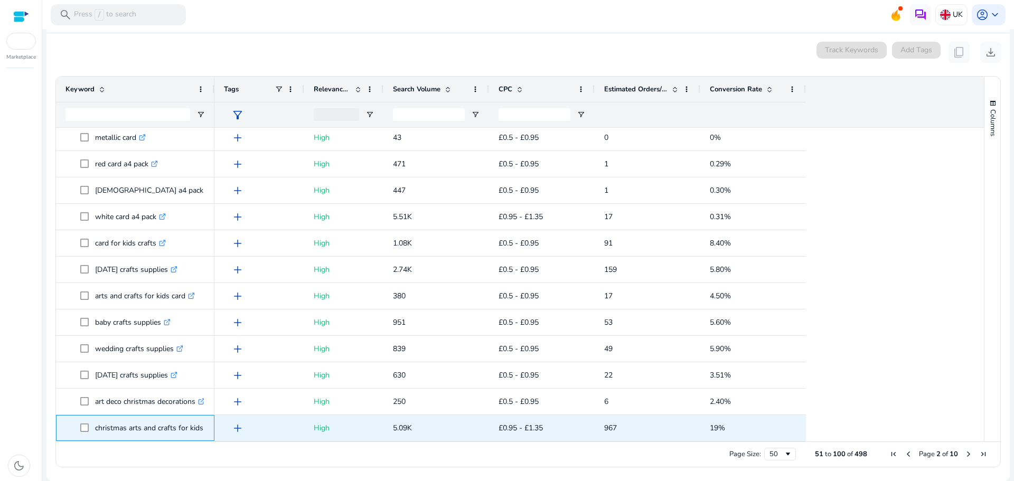
drag, startPoint x: 94, startPoint y: 428, endPoint x: 203, endPoint y: 432, distance: 109.4
click at [203, 432] on span "christmas arts and crafts for kids .st0{fill:#2c8af8}" at bounding box center [142, 428] width 125 height 22
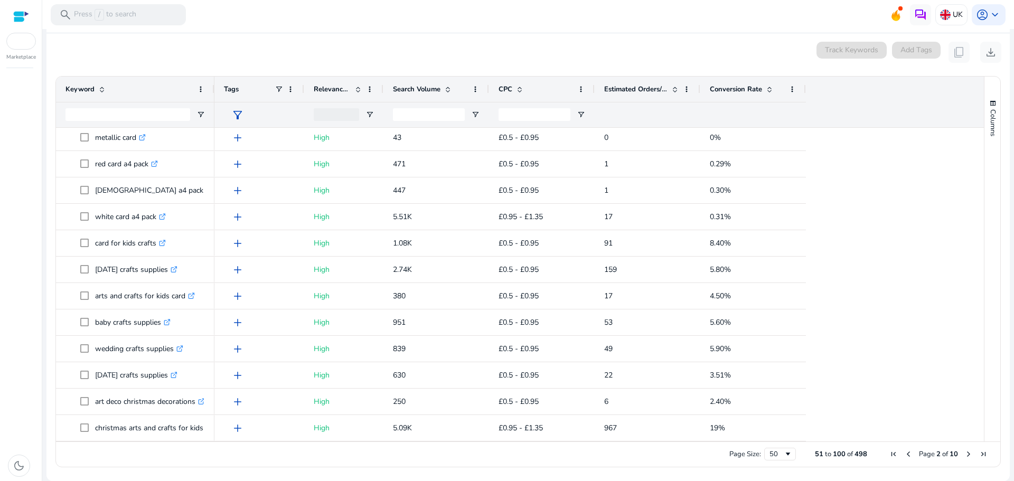
click at [964, 452] on span "Next Page" at bounding box center [968, 454] width 8 height 8
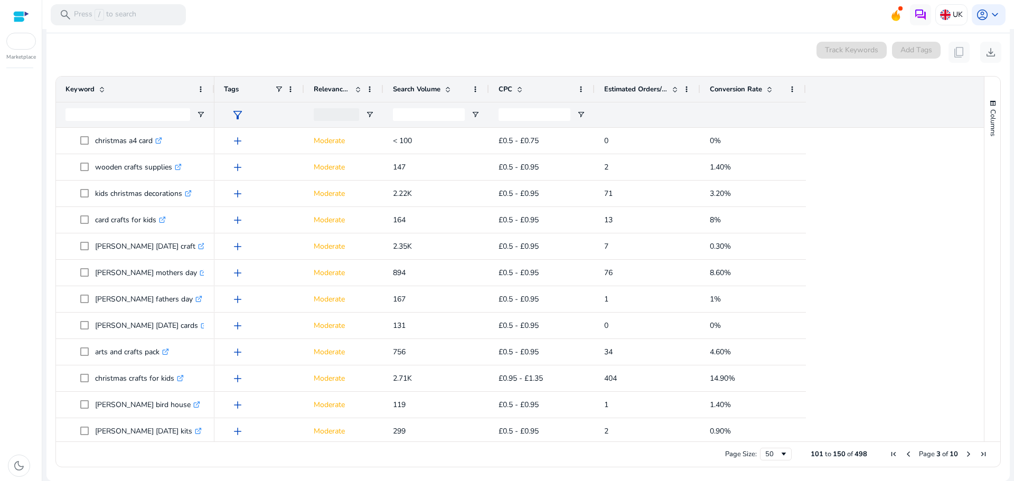
scroll to position [0, 0]
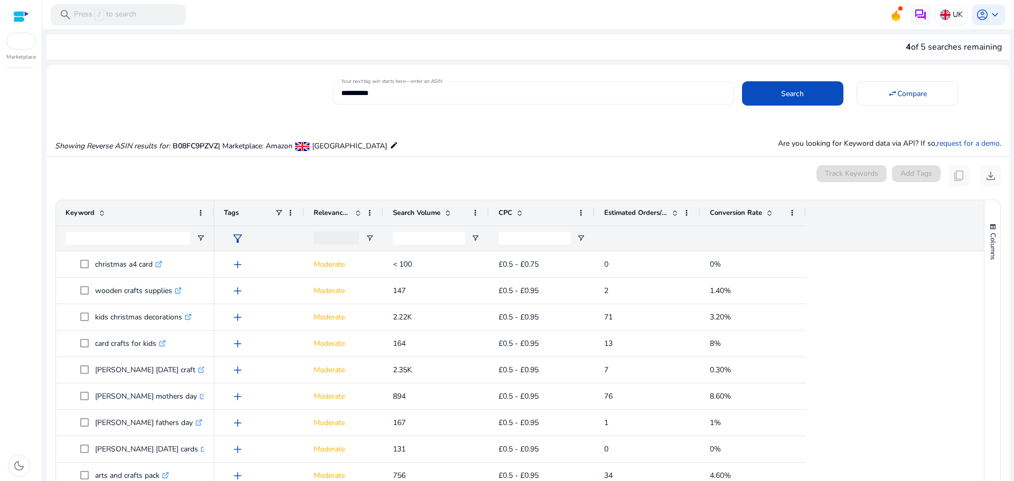
click at [414, 92] on input "**********" at bounding box center [533, 93] width 384 height 12
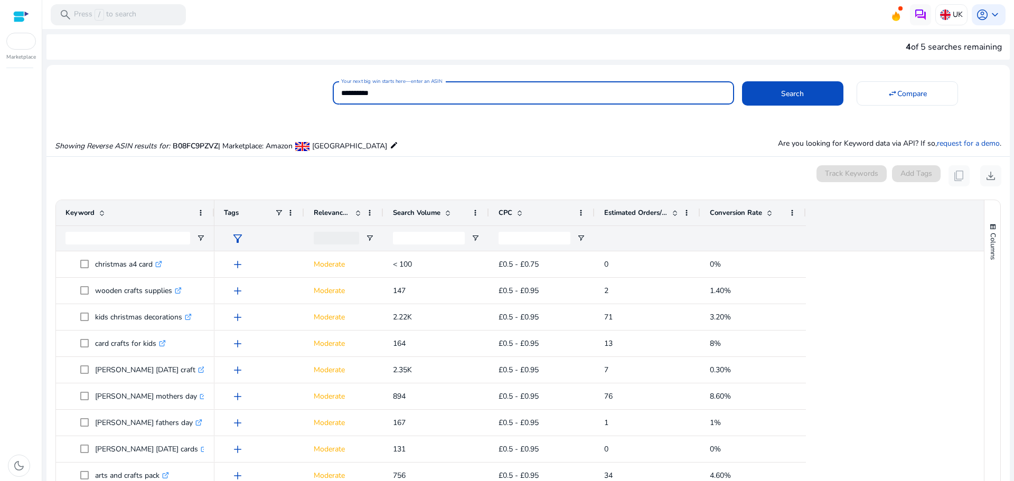
click at [414, 92] on input "**********" at bounding box center [533, 93] width 384 height 12
paste input
type input "**********"
click at [770, 101] on span at bounding box center [792, 93] width 101 height 25
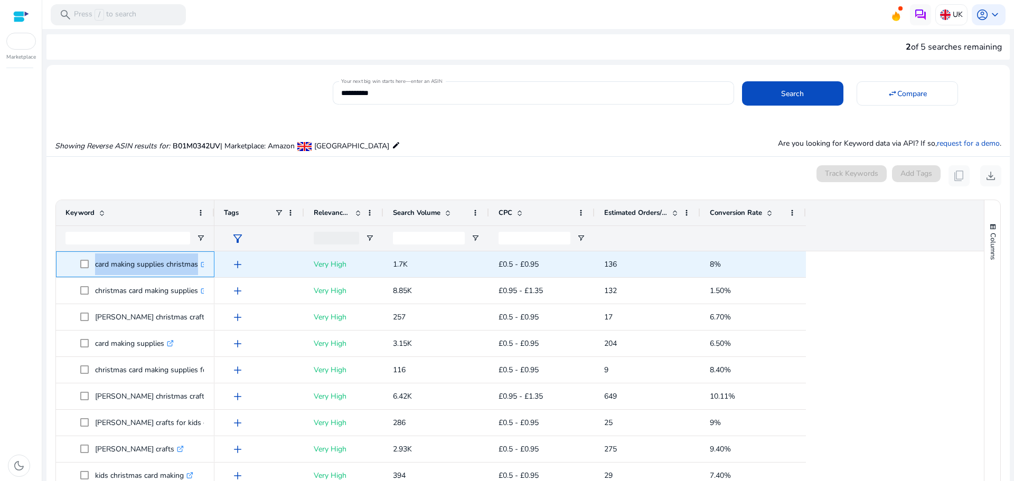
drag, startPoint x: 94, startPoint y: 262, endPoint x: 213, endPoint y: 267, distance: 118.9
click at [213, 267] on div "card making supplies christmas .st0{fill:#2c8af8}" at bounding box center [135, 264] width 158 height 26
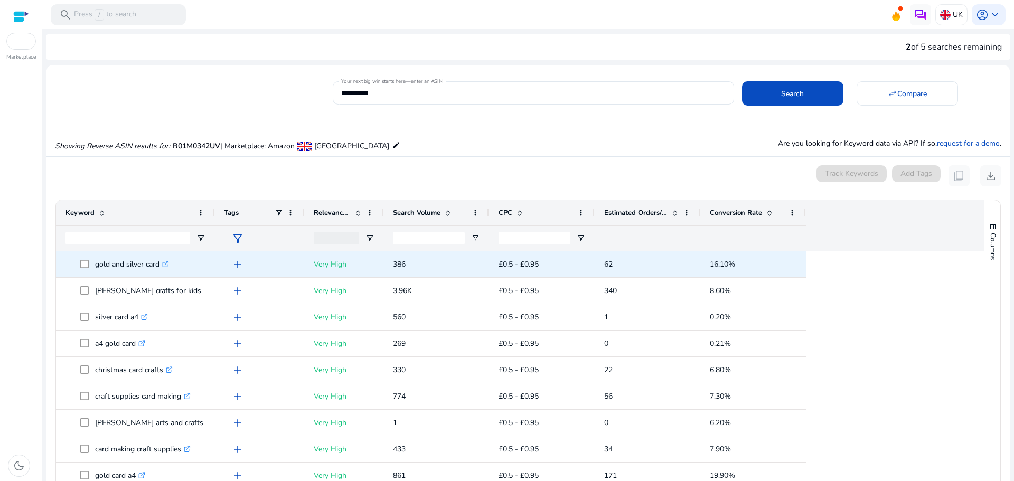
scroll to position [317, 0]
drag, startPoint x: 93, startPoint y: 262, endPoint x: 160, endPoint y: 262, distance: 66.5
click at [160, 262] on span "gold and silver card .st0{fill:#2c8af8}" at bounding box center [142, 265] width 125 height 22
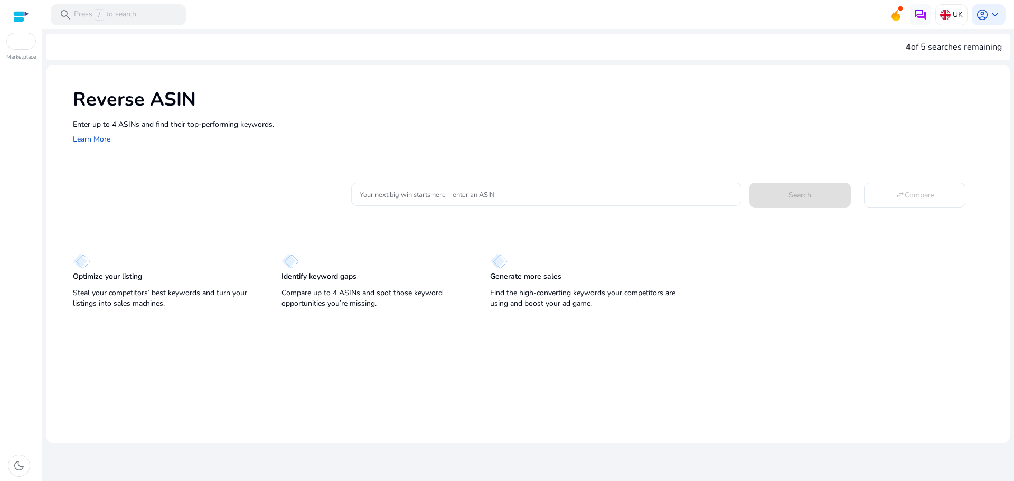
click at [463, 184] on div at bounding box center [546, 194] width 373 height 23
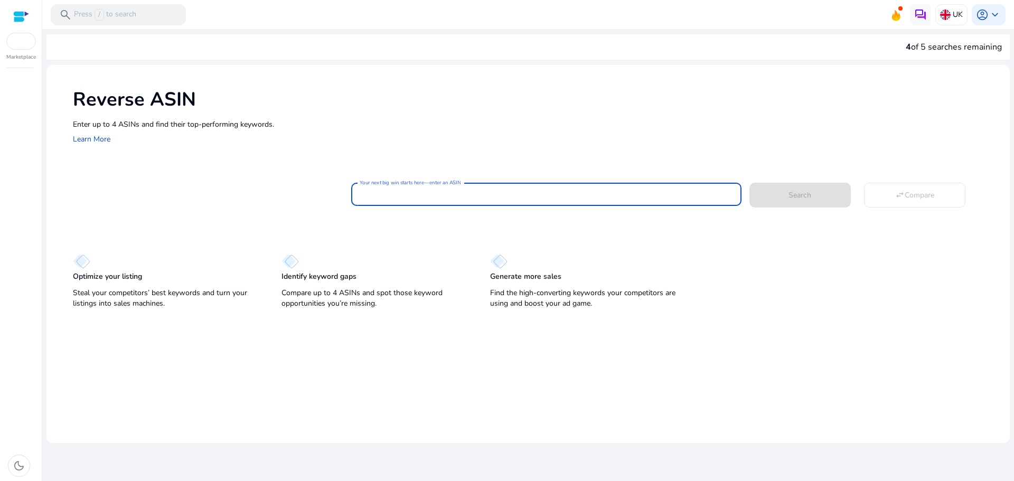
paste input "**********"
type input "**********"
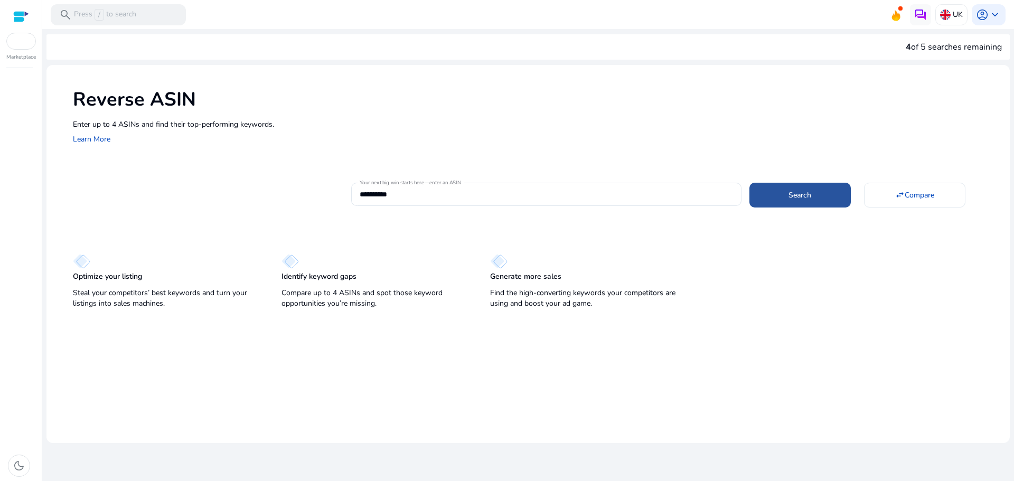
click at [775, 194] on span at bounding box center [799, 194] width 101 height 25
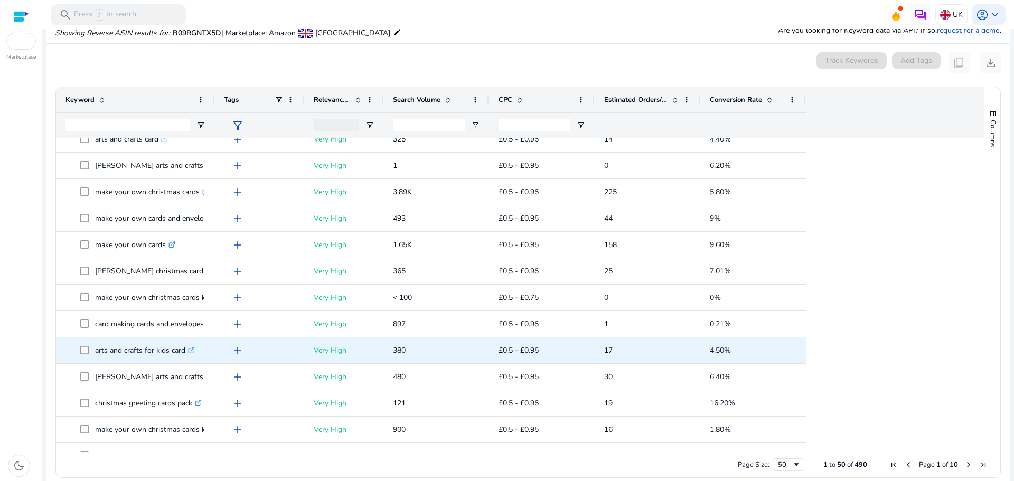
scroll to position [106, 0]
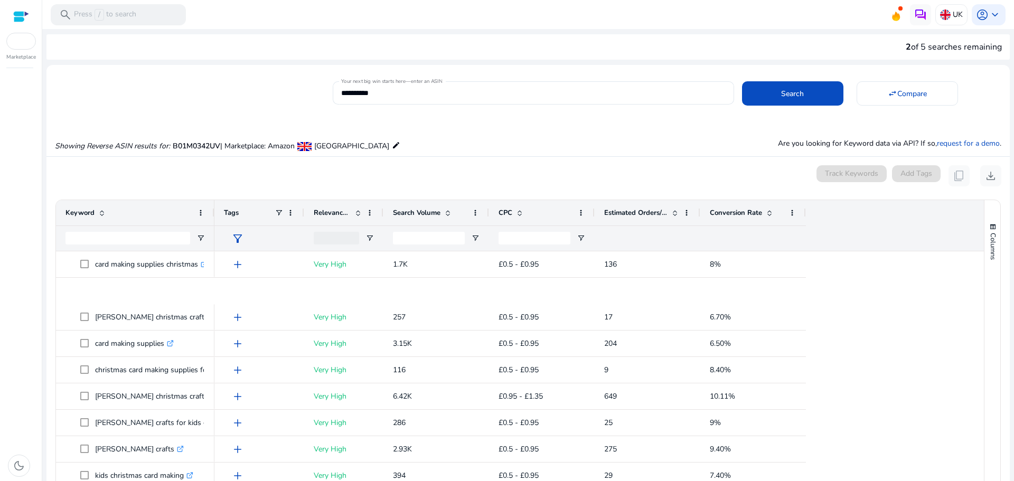
scroll to position [317, 0]
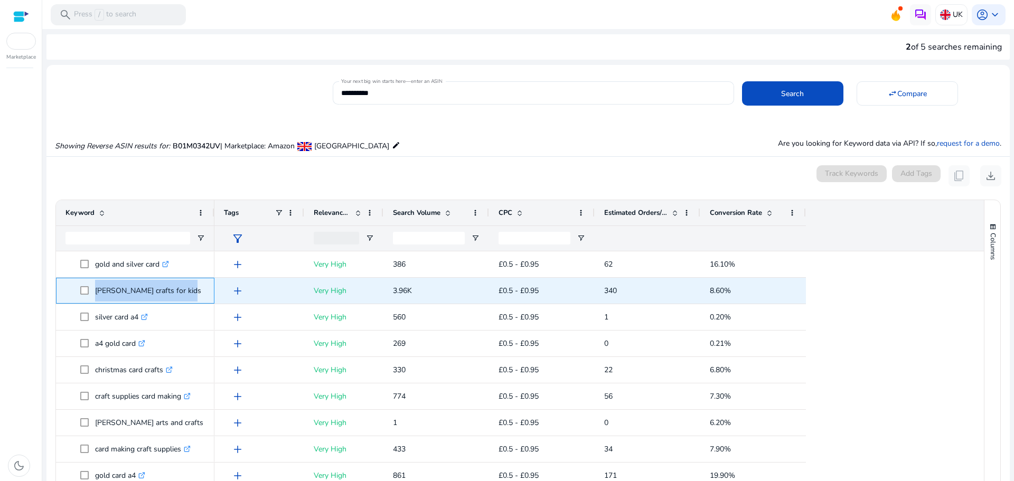
drag, startPoint x: 91, startPoint y: 289, endPoint x: 179, endPoint y: 298, distance: 87.6
click at [179, 298] on span "baker ross crafts for kids .st0{fill:#2c8af8}" at bounding box center [142, 291] width 125 height 22
click at [179, 298] on p "baker ross crafts for kids .st0{fill:#2c8af8}" at bounding box center [153, 291] width 116 height 22
drag, startPoint x: 95, startPoint y: 289, endPoint x: 175, endPoint y: 279, distance: 80.4
click at [175, 280] on p "baker ross crafts for kids .st0{fill:#2c8af8}" at bounding box center [153, 291] width 116 height 22
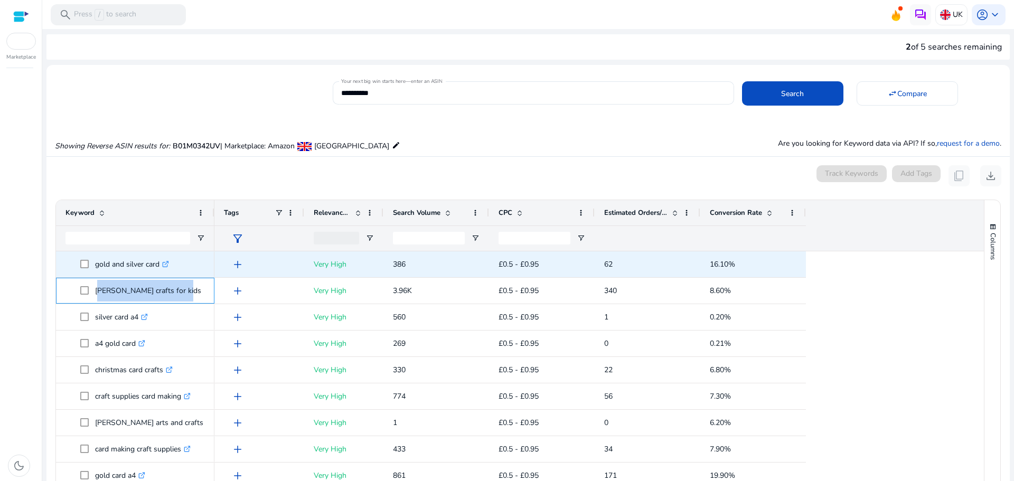
copy p "[PERSON_NAME] crafts for kids"
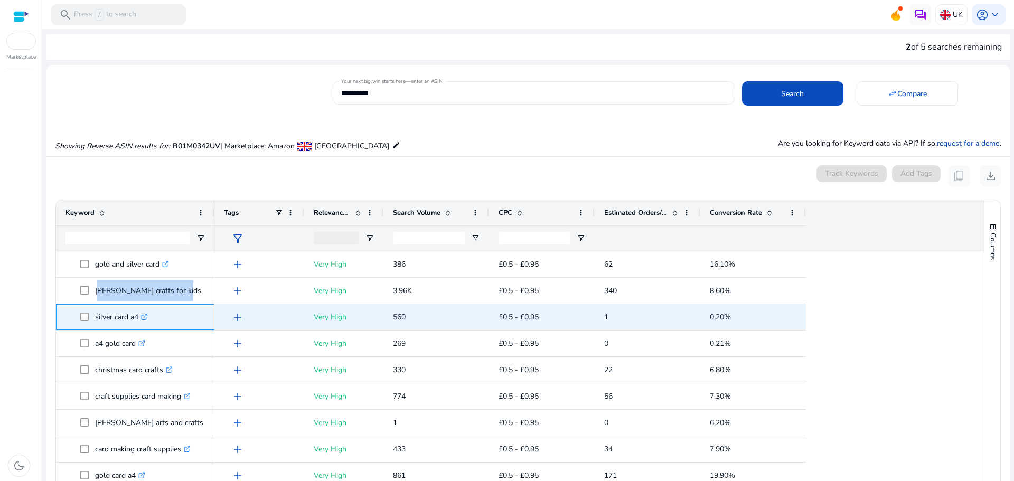
drag, startPoint x: 93, startPoint y: 321, endPoint x: 140, endPoint y: 326, distance: 47.8
click at [140, 326] on span "silver card a4 .st0{fill:#2c8af8}" at bounding box center [142, 317] width 125 height 22
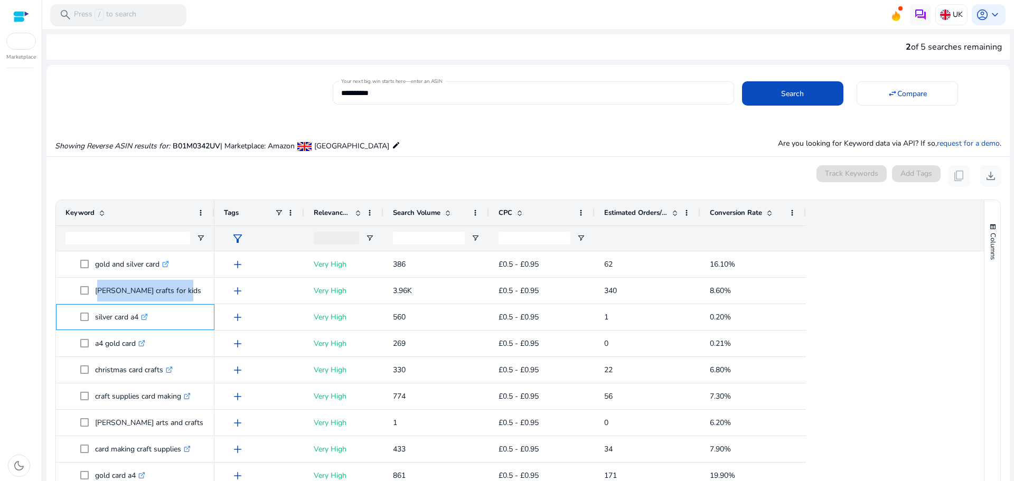
copy span "silver card a4"
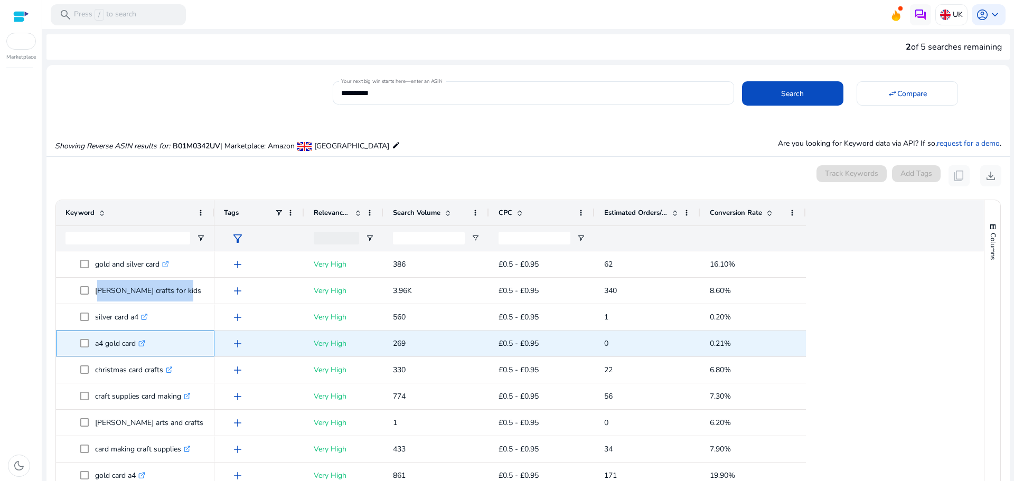
drag, startPoint x: 92, startPoint y: 346, endPoint x: 135, endPoint y: 342, distance: 42.4
click at [135, 342] on span "a4 gold card .st0{fill:#2c8af8}" at bounding box center [142, 344] width 125 height 22
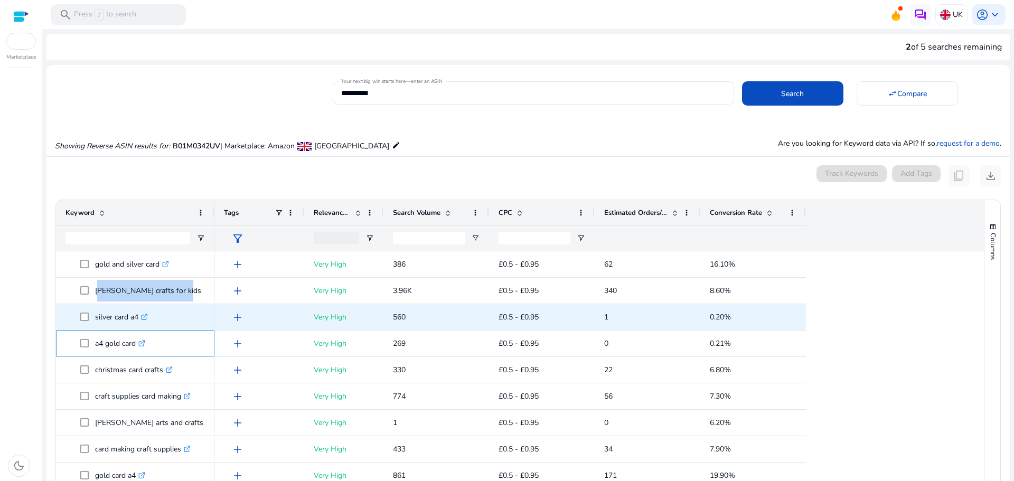
copy span "a4 gold card"
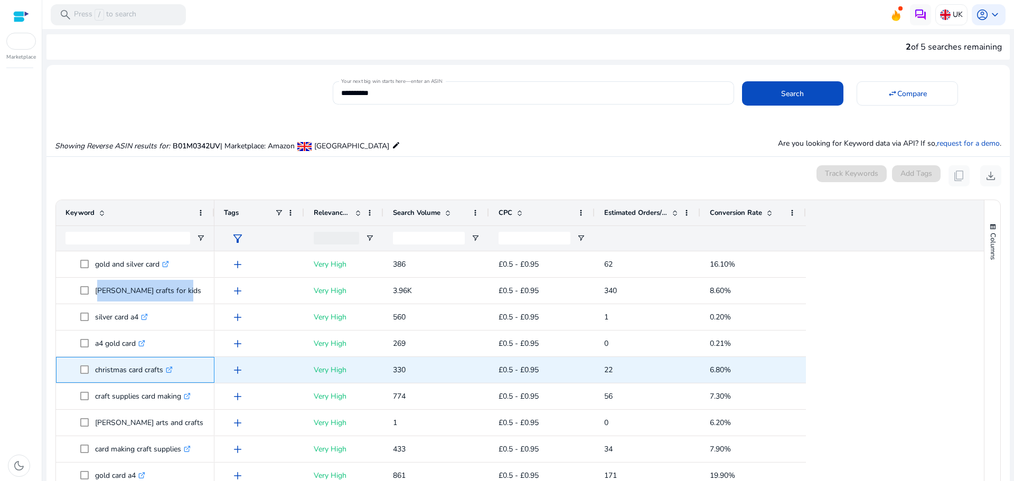
drag, startPoint x: 95, startPoint y: 368, endPoint x: 162, endPoint y: 369, distance: 67.1
click at [162, 369] on p "christmas card crafts .st0{fill:#2c8af8}" at bounding box center [134, 370] width 78 height 22
copy p "christmas card crafts"
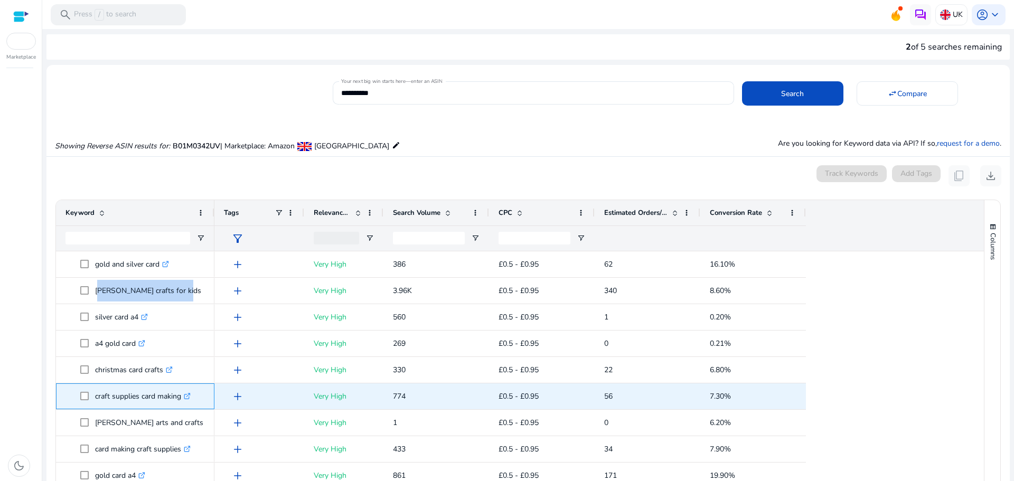
drag, startPoint x: 97, startPoint y: 397, endPoint x: 181, endPoint y: 400, distance: 84.1
click at [181, 400] on p "craft supplies card making .st0{fill:#2c8af8}" at bounding box center [143, 397] width 96 height 22
copy p "raft supplies card making"
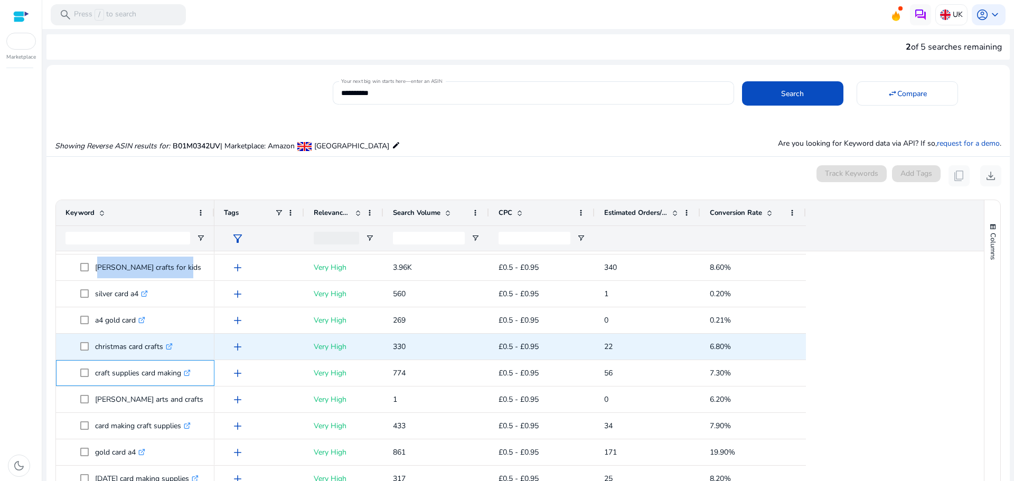
scroll to position [370, 0]
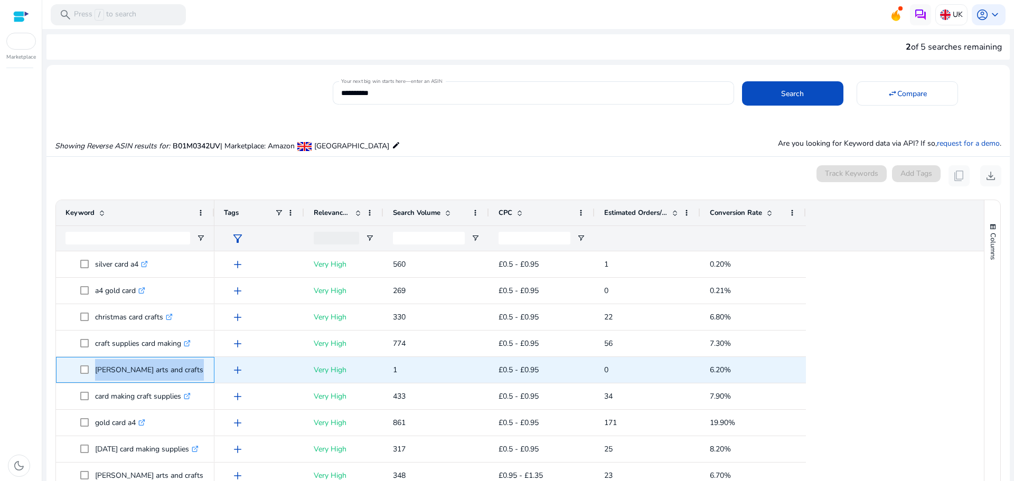
drag, startPoint x: 93, startPoint y: 369, endPoint x: 207, endPoint y: 374, distance: 114.2
click at [207, 374] on div "baker ross arts and crafts for kids christmas .st0{fill:#2c8af8}" at bounding box center [135, 370] width 158 height 26
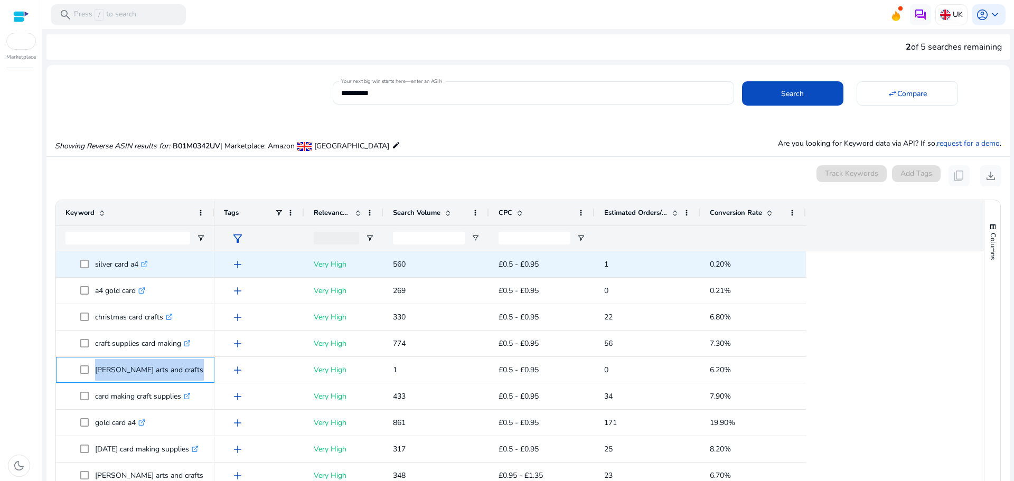
copy span "baker ross arts and crafts for kids christmas .st0{fill:#2c8af8}"
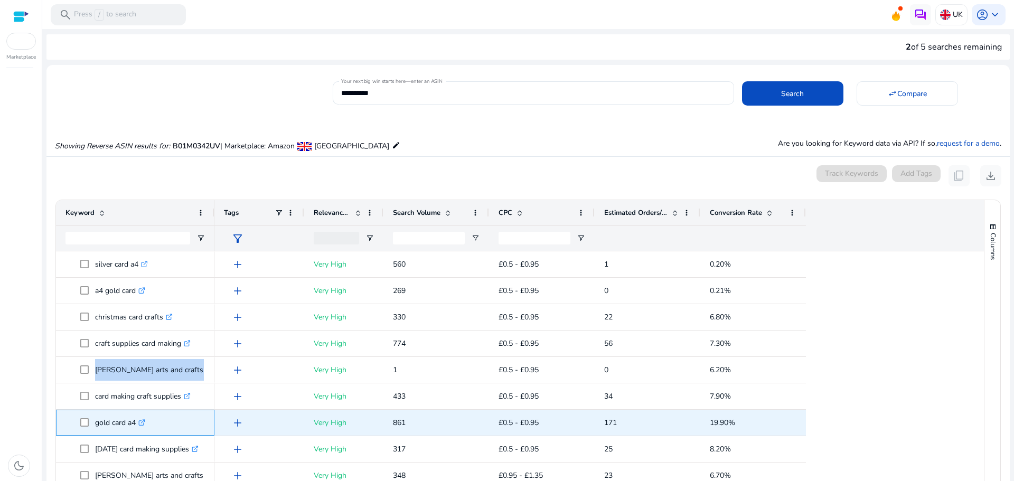
drag, startPoint x: 91, startPoint y: 419, endPoint x: 135, endPoint y: 428, distance: 45.3
click at [135, 428] on span "gold card a4 .st0{fill:#2c8af8}" at bounding box center [142, 423] width 125 height 22
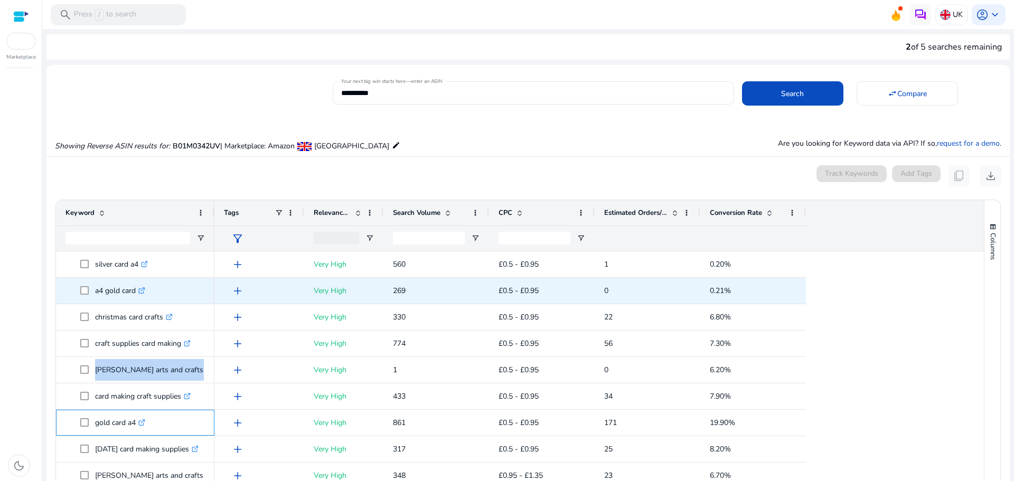
copy span "gold card a4"
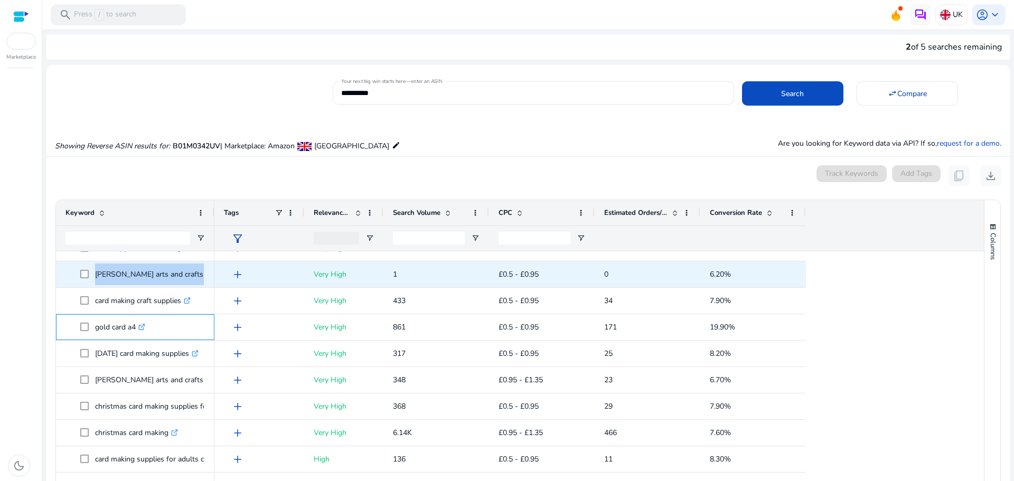
scroll to position [475, 0]
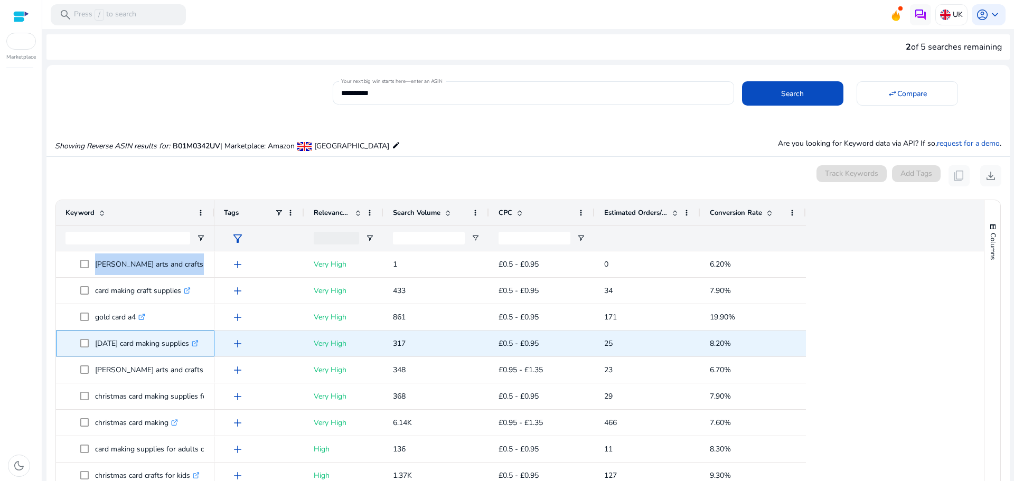
drag, startPoint x: 97, startPoint y: 341, endPoint x: 187, endPoint y: 342, distance: 90.8
click at [187, 342] on p "easter card making supplies .st0{fill:#2c8af8}" at bounding box center [147, 344] width 104 height 22
copy p "[DATE] card making supplies"
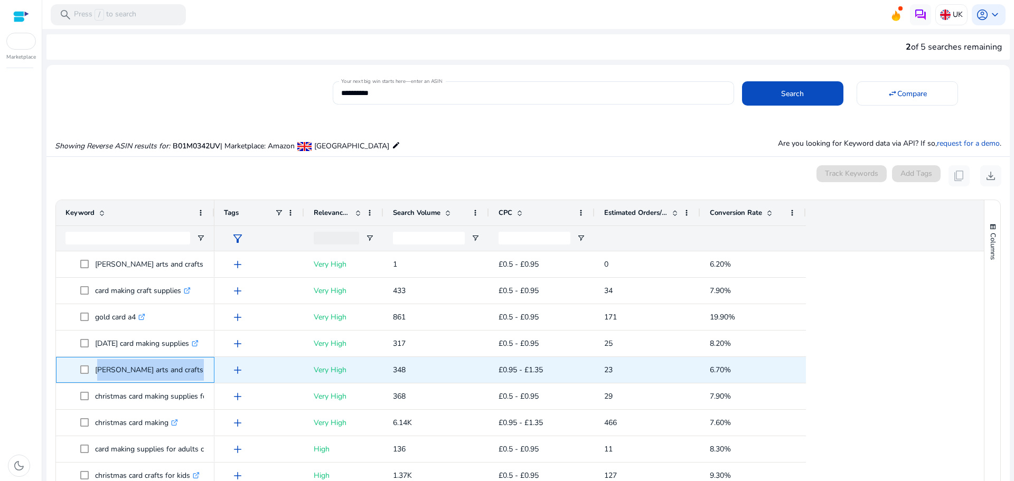
drag, startPoint x: 96, startPoint y: 369, endPoint x: 212, endPoint y: 365, distance: 116.3
click at [212, 365] on div "baker ross arts and crafts for kids .st0{fill:#2c8af8}" at bounding box center [135, 370] width 158 height 26
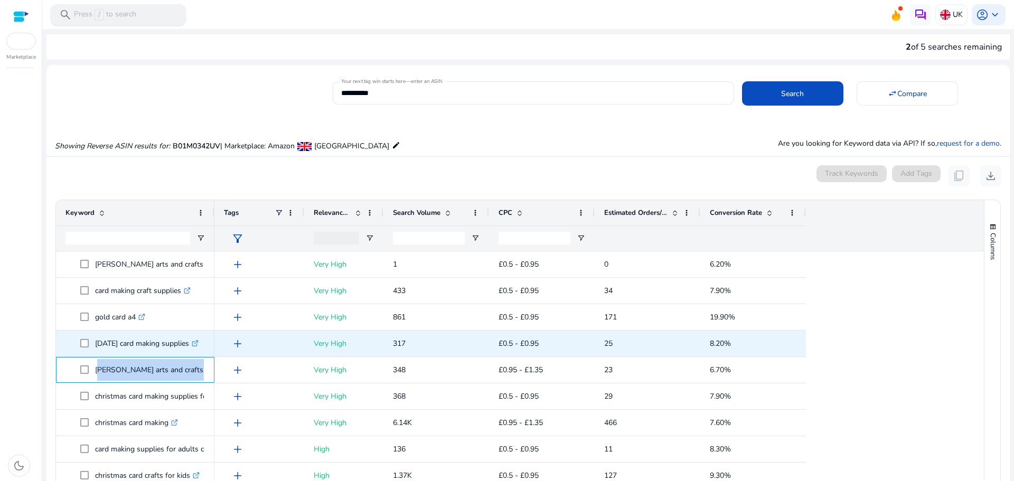
copy span "baker ross arts and crafts for kids .st0{fill:#2c8af8}"
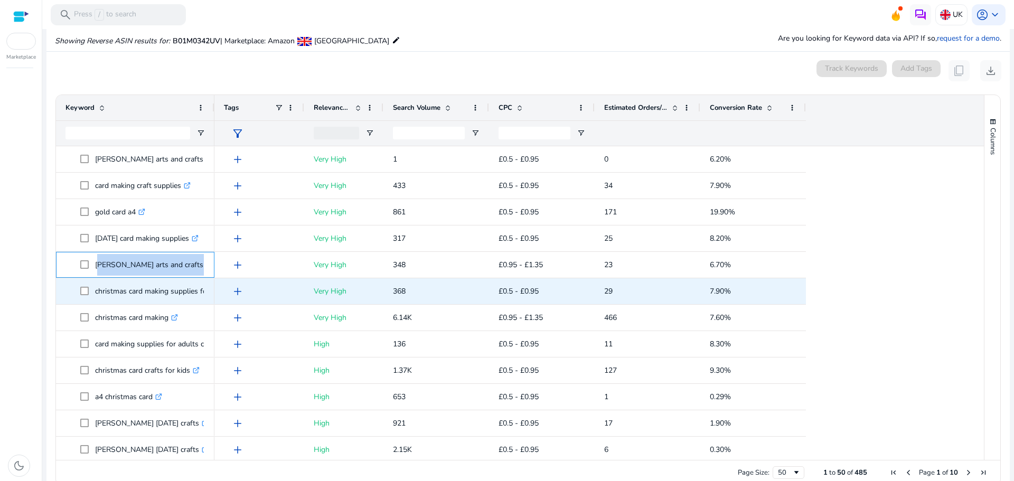
scroll to position [106, 0]
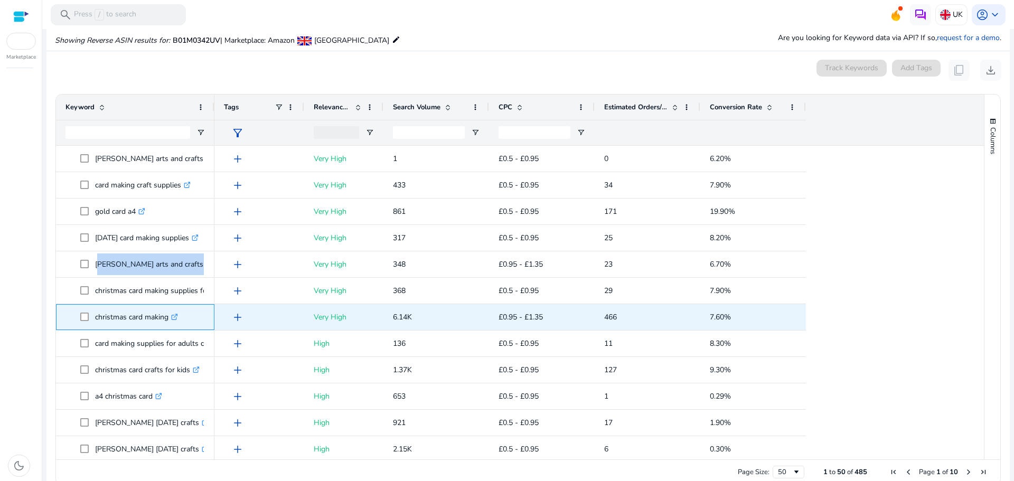
drag, startPoint x: 92, startPoint y: 316, endPoint x: 168, endPoint y: 312, distance: 76.7
click at [168, 312] on span "christmas card making .st0{fill:#2c8af8}" at bounding box center [142, 317] width 125 height 22
copy span "christmas card making"
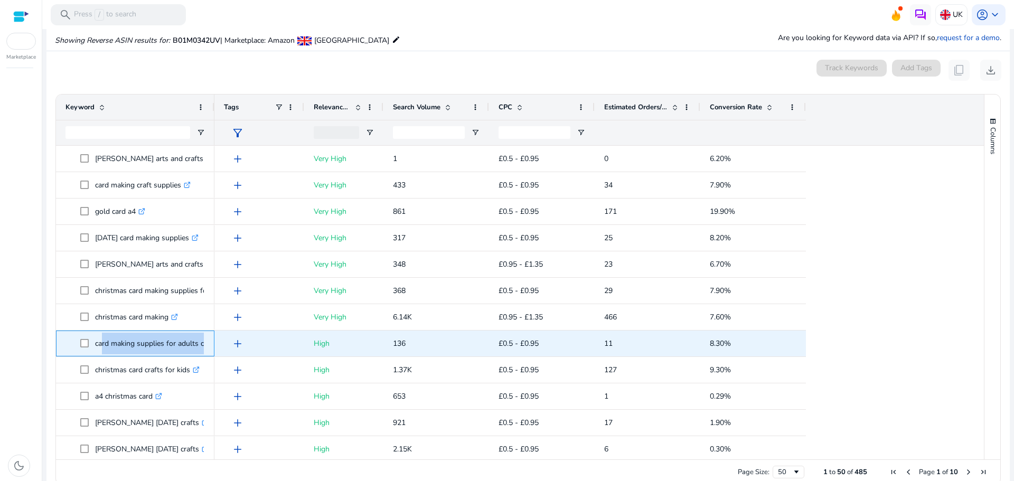
drag, startPoint x: 97, startPoint y: 343, endPoint x: 203, endPoint y: 338, distance: 106.3
click at [203, 338] on p "card making supplies for adults christmas .st0{fill:#2c8af8}" at bounding box center [168, 344] width 147 height 22
drag, startPoint x: 95, startPoint y: 340, endPoint x: 214, endPoint y: 339, distance: 118.8
click at [214, 339] on div "card making supplies for adults christmas .st0{fill:#2c8af8}" at bounding box center [135, 344] width 158 height 26
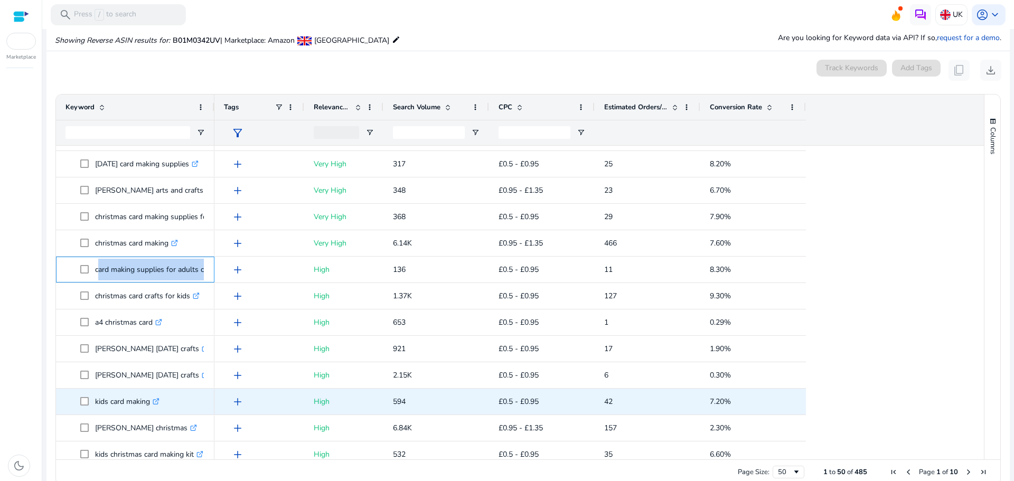
scroll to position [581, 0]
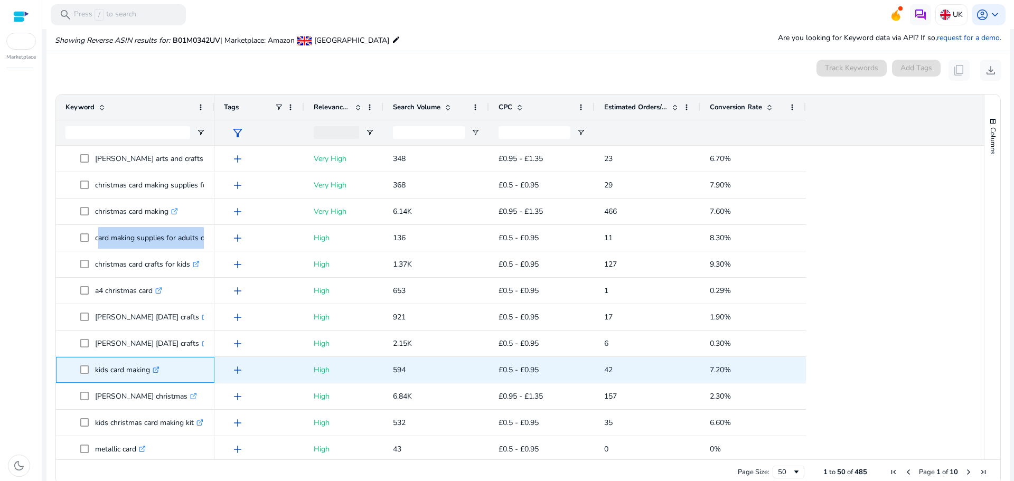
drag, startPoint x: 97, startPoint y: 370, endPoint x: 149, endPoint y: 376, distance: 52.1
click at [149, 376] on p "kids card making .st0{fill:#2c8af8}" at bounding box center [127, 370] width 64 height 22
